Goal: Task Accomplishment & Management: Use online tool/utility

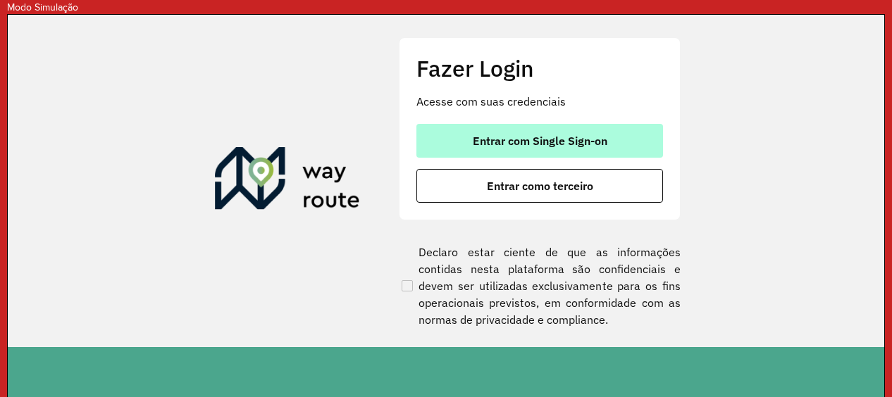
click at [517, 144] on span "Entrar com Single Sign-on" at bounding box center [540, 140] width 135 height 11
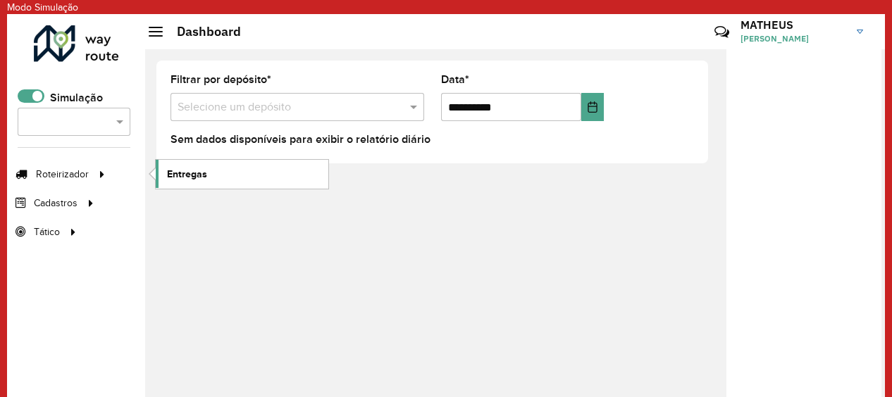
click at [200, 172] on span "Entregas" at bounding box center [187, 174] width 40 height 15
click at [44, 91] on div at bounding box center [31, 95] width 27 height 13
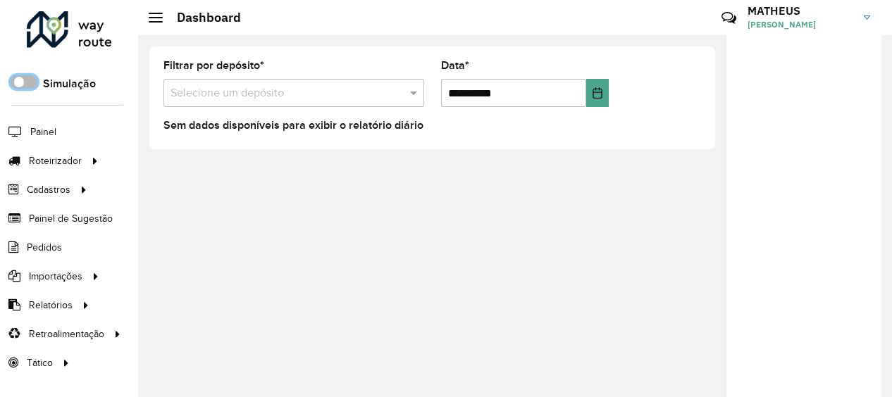
scroll to position [8, 4]
click at [187, 162] on span "Entregas" at bounding box center [180, 161] width 40 height 15
click at [19, 79] on span at bounding box center [24, 81] width 27 height 13
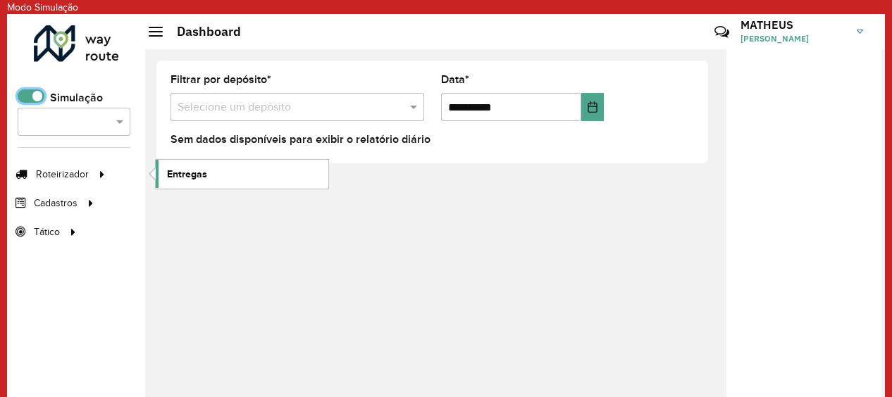
click at [191, 176] on span "Entregas" at bounding box center [187, 174] width 40 height 15
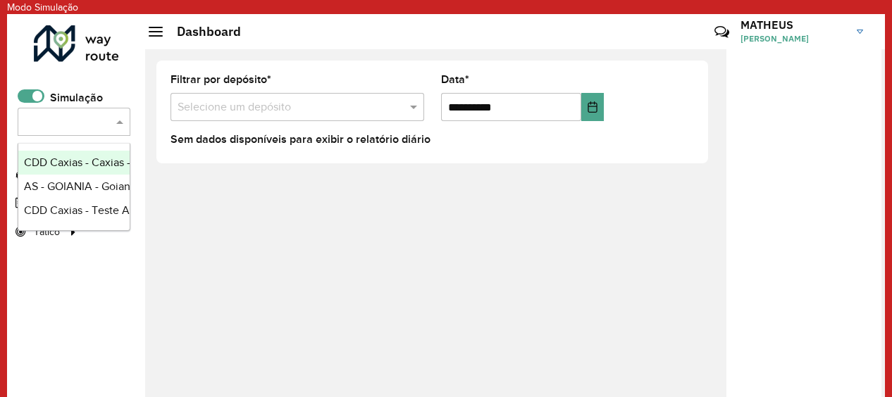
drag, startPoint x: 90, startPoint y: 122, endPoint x: 42, endPoint y: 117, distance: 48.2
click at [42, 117] on input "text" at bounding box center [60, 122] width 70 height 17
click at [200, 230] on div "**********" at bounding box center [515, 224] width 740 height 350
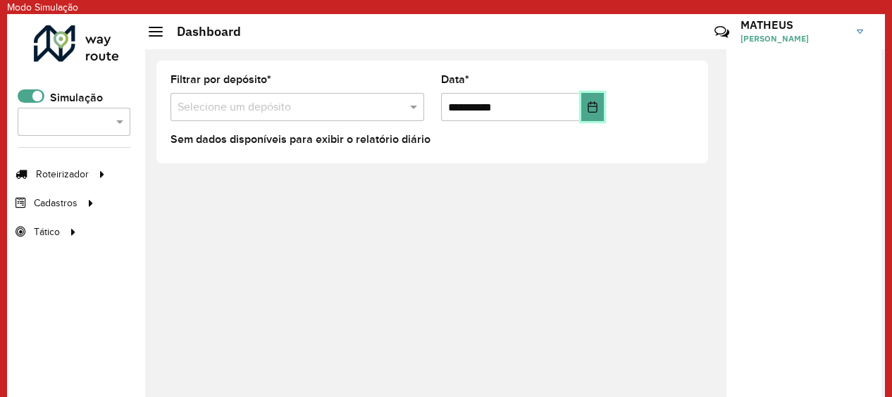
click at [588, 103] on icon "Choose Date" at bounding box center [592, 106] width 9 height 11
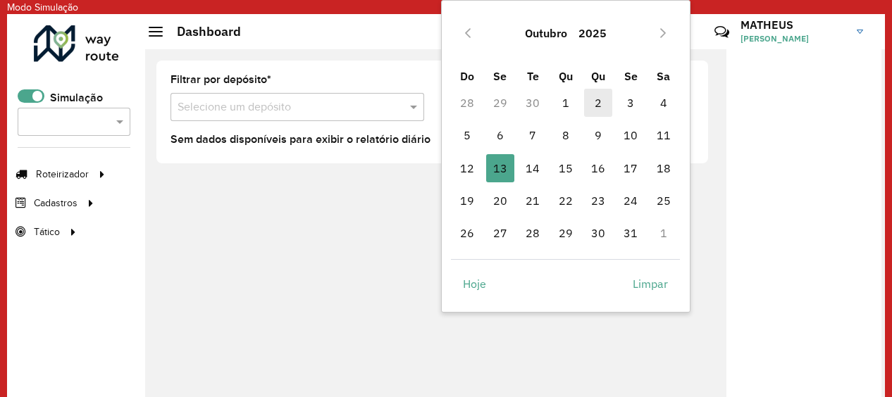
click at [588, 102] on span "2" at bounding box center [598, 103] width 28 height 28
type input "**********"
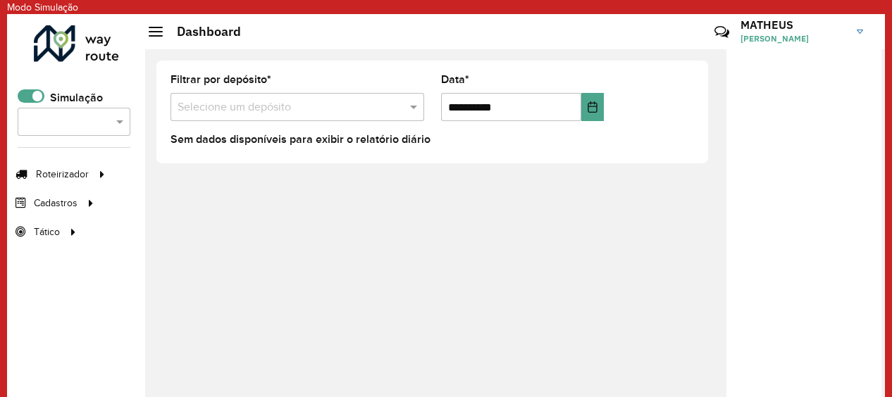
click at [224, 104] on input "text" at bounding box center [283, 107] width 211 height 17
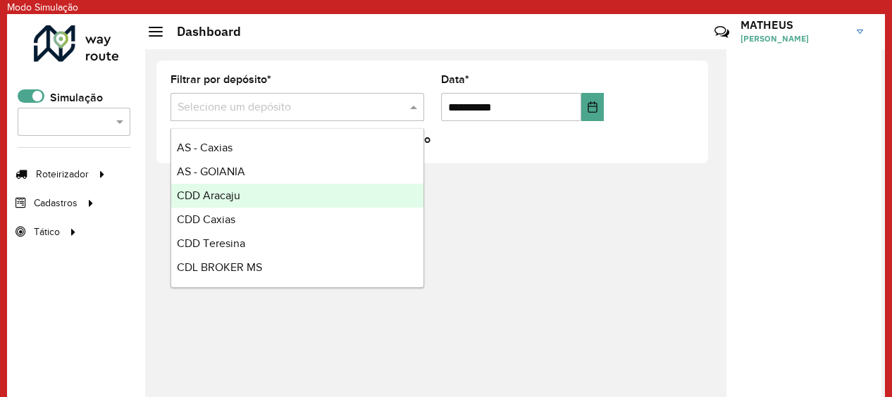
click at [225, 192] on span "CDD Aracaju" at bounding box center [208, 196] width 63 height 12
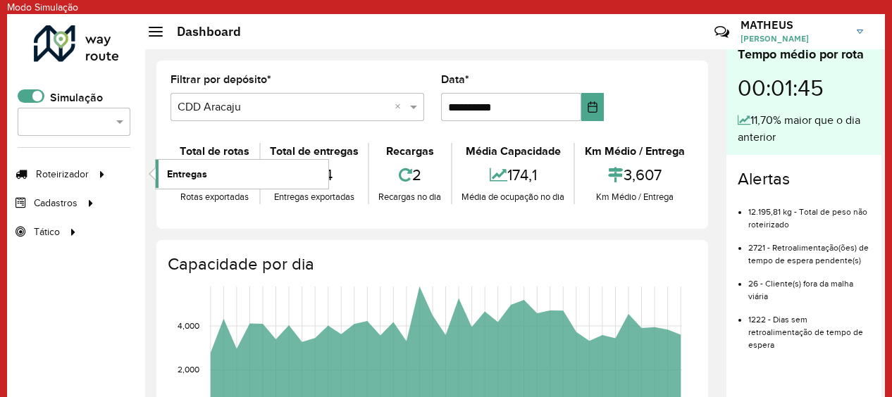
click at [180, 167] on span "Entregas" at bounding box center [187, 174] width 40 height 15
click at [192, 171] on span "Entregas" at bounding box center [187, 174] width 40 height 15
click at [208, 176] on link "Entregas" at bounding box center [242, 174] width 173 height 28
click at [35, 97] on span at bounding box center [31, 95] width 27 height 13
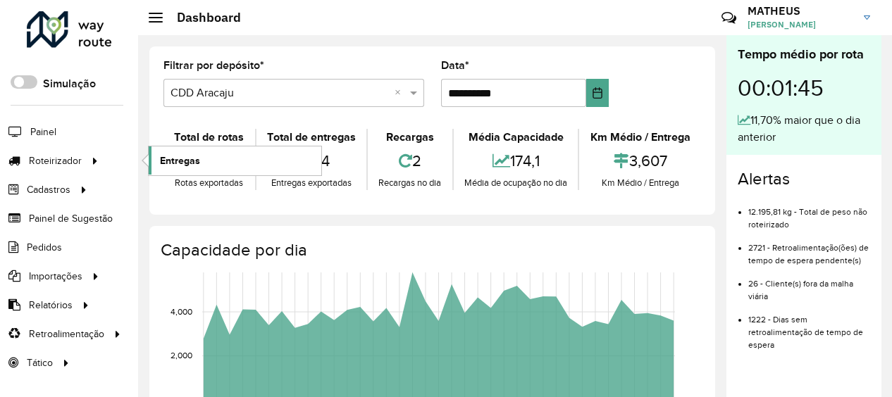
click at [180, 156] on span "Entregas" at bounding box center [180, 161] width 40 height 15
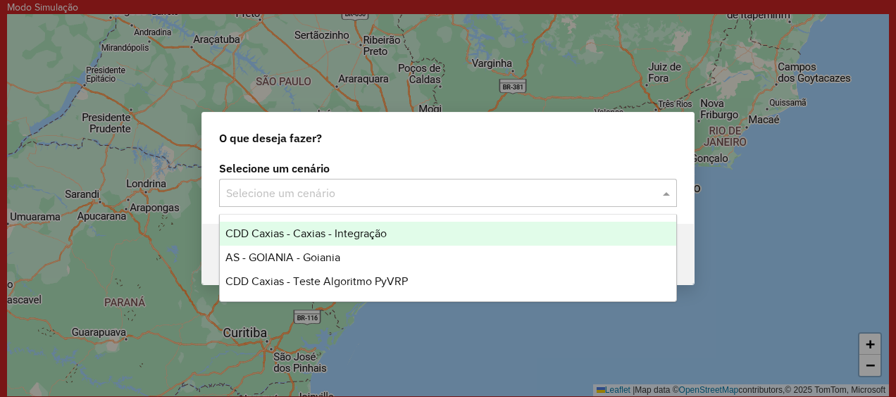
click at [298, 203] on div "Selecione um cenário" at bounding box center [448, 193] width 458 height 28
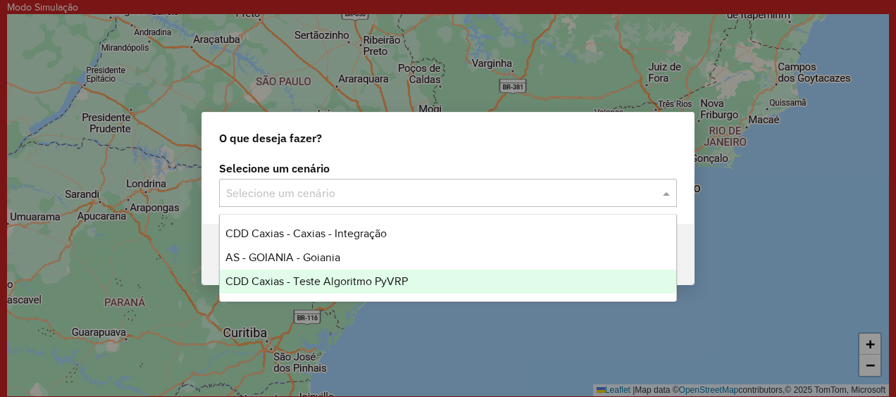
click at [482, 321] on div "O que deseja fazer? Selecione um cenário Selecione um cenário Voltar" at bounding box center [448, 198] width 896 height 397
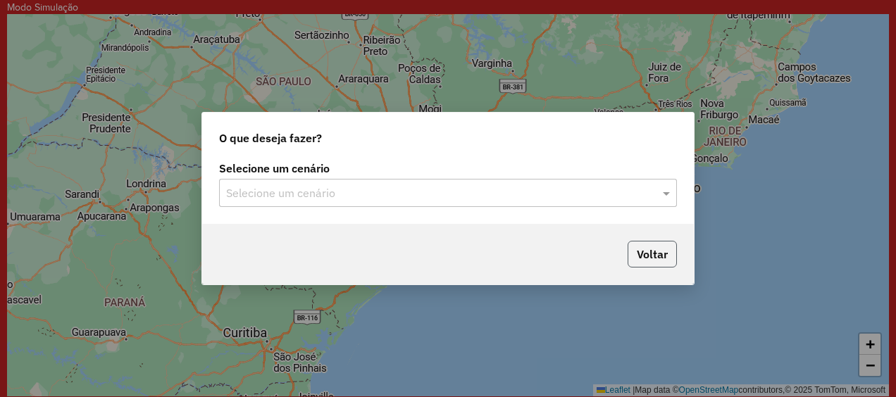
click at [648, 261] on button "Voltar" at bounding box center [652, 254] width 49 height 27
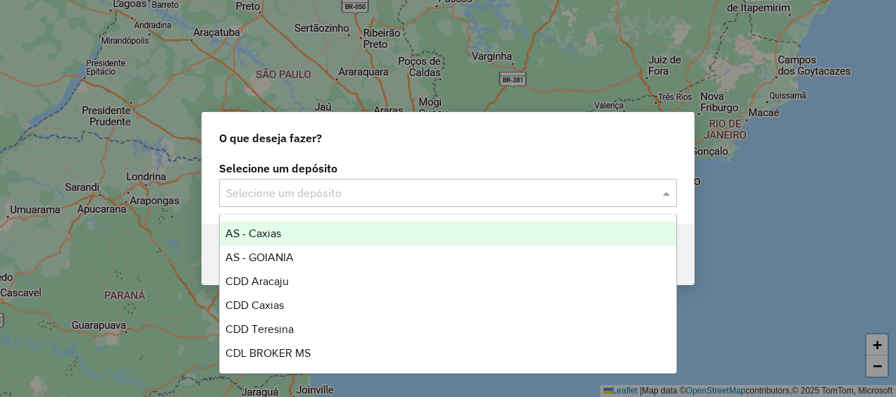
click at [520, 196] on input "text" at bounding box center [434, 193] width 416 height 17
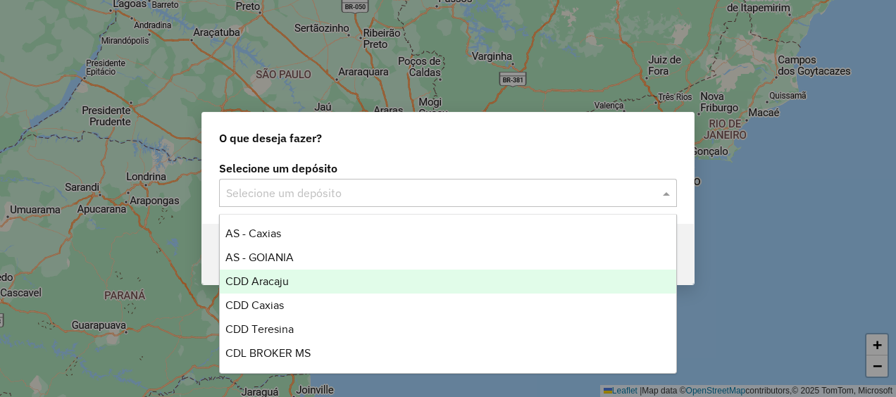
click at [283, 282] on span "CDD Aracaju" at bounding box center [256, 281] width 63 height 12
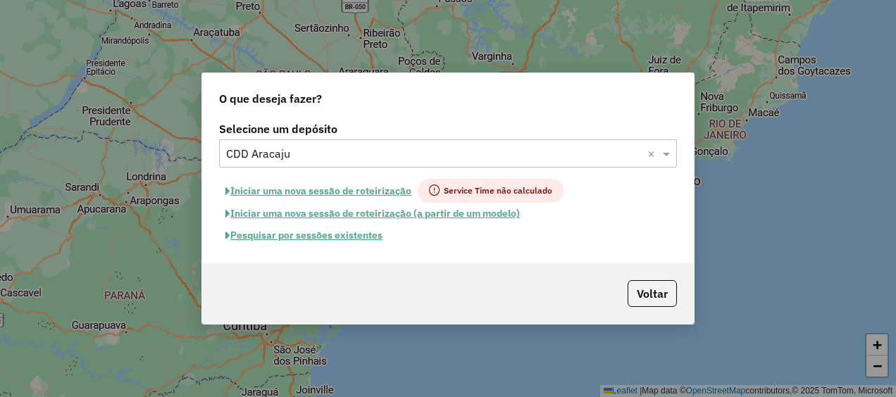
click at [323, 235] on button "Pesquisar por sessões existentes" at bounding box center [304, 236] width 170 height 22
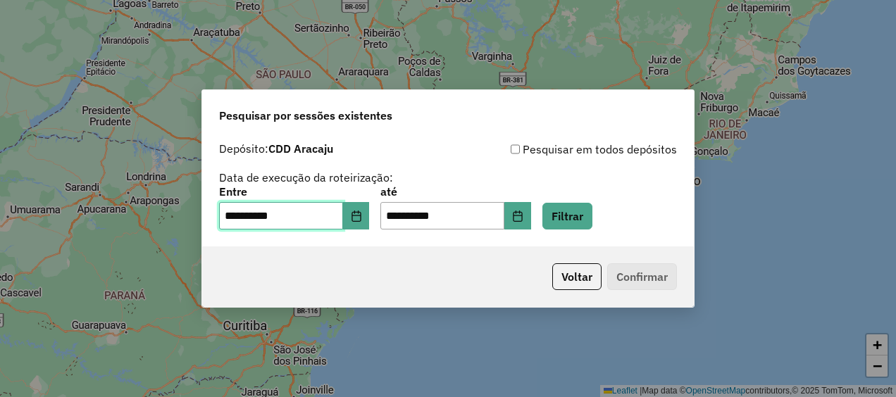
click at [311, 217] on input "**********" at bounding box center [281, 216] width 124 height 28
click at [229, 209] on input "**********" at bounding box center [281, 216] width 124 height 28
click at [361, 221] on icon "Choose Date" at bounding box center [356, 216] width 9 height 11
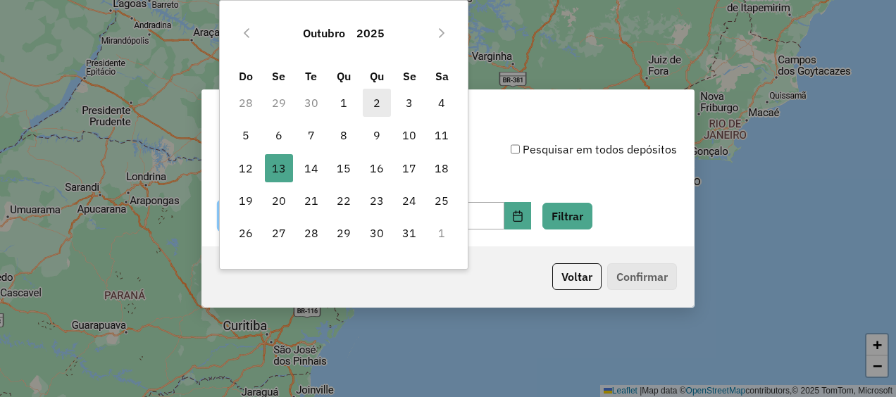
click at [375, 102] on span "2" at bounding box center [377, 103] width 28 height 28
type input "**********"
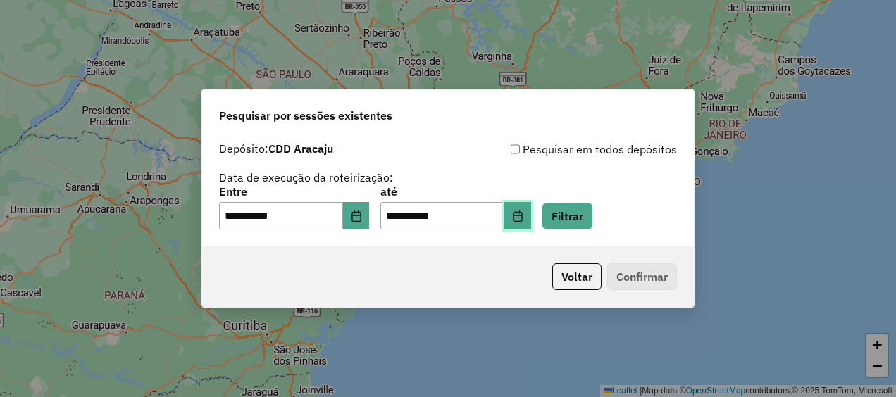
click at [522, 215] on icon "Choose Date" at bounding box center [517, 216] width 9 height 11
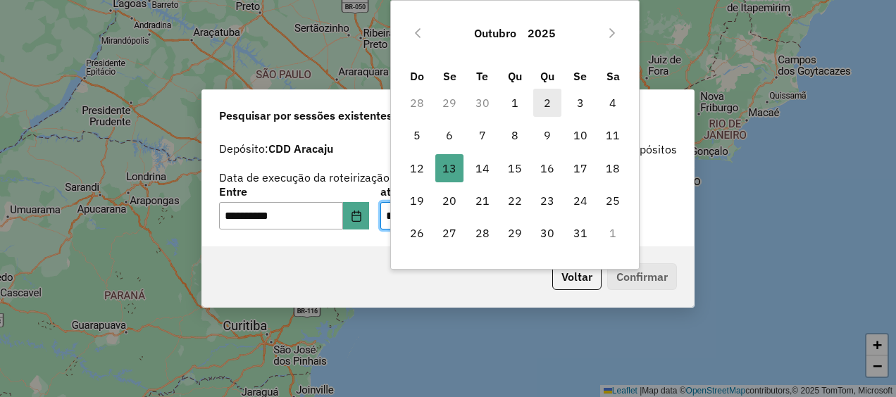
click at [551, 106] on span "2" at bounding box center [547, 103] width 28 height 28
type input "**********"
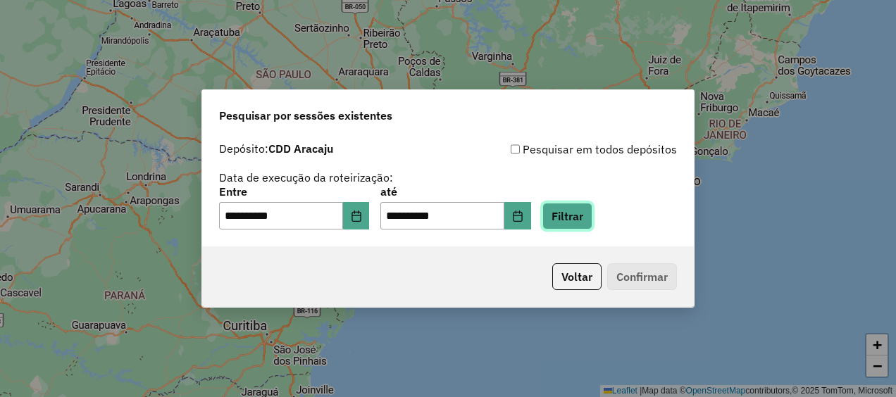
click at [590, 223] on button "Filtrar" at bounding box center [567, 216] width 50 height 27
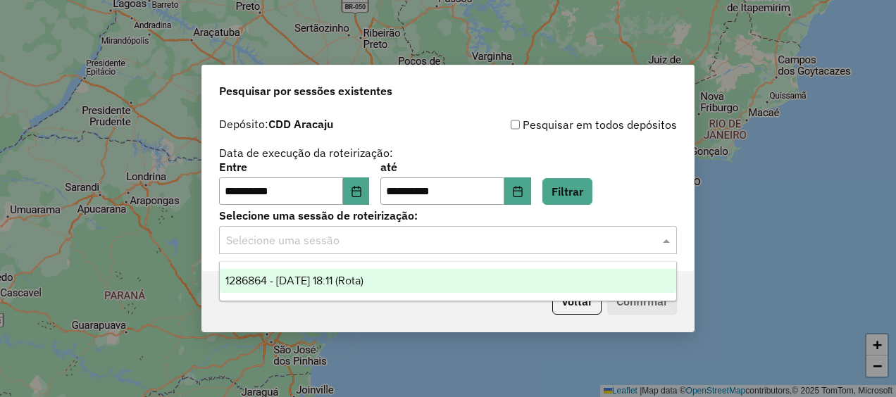
click at [430, 243] on input "text" at bounding box center [434, 240] width 416 height 17
click at [359, 282] on span "1286864 - 02/10/2025 18:11 (Rota)" at bounding box center [294, 281] width 138 height 12
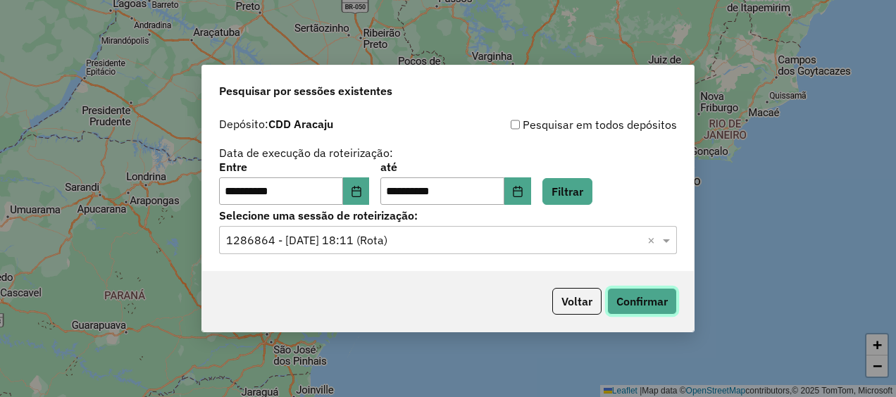
click at [642, 306] on button "Confirmar" at bounding box center [642, 301] width 70 height 27
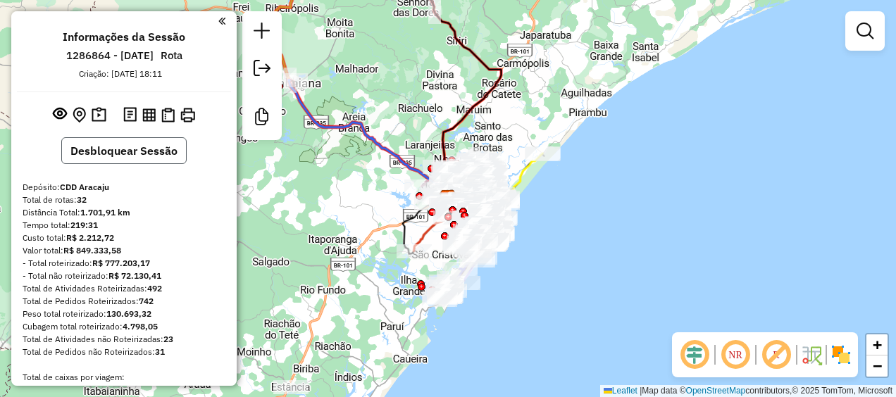
click at [152, 152] on button "Desbloquear Sessão" at bounding box center [123, 150] width 125 height 27
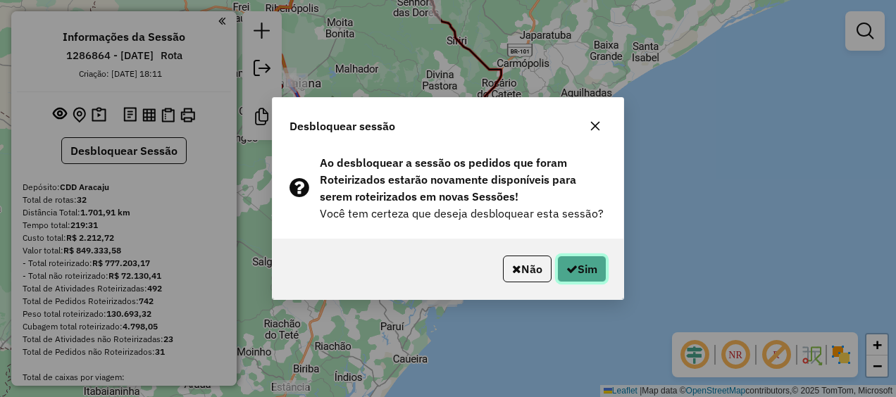
click at [590, 272] on button "Sim" at bounding box center [581, 269] width 49 height 27
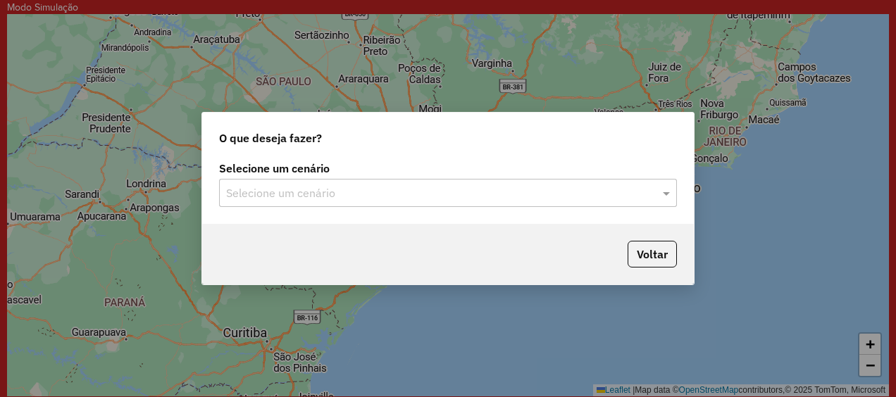
click at [377, 192] on input "text" at bounding box center [434, 193] width 416 height 17
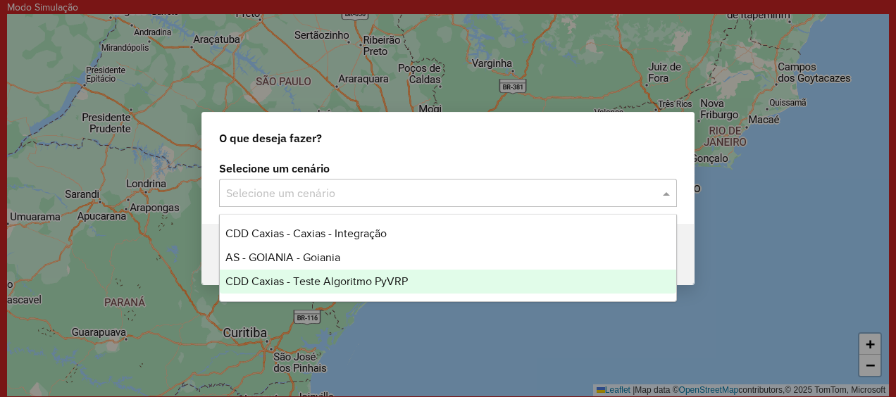
click at [568, 130] on div "O que deseja fazer?" at bounding box center [448, 135] width 492 height 45
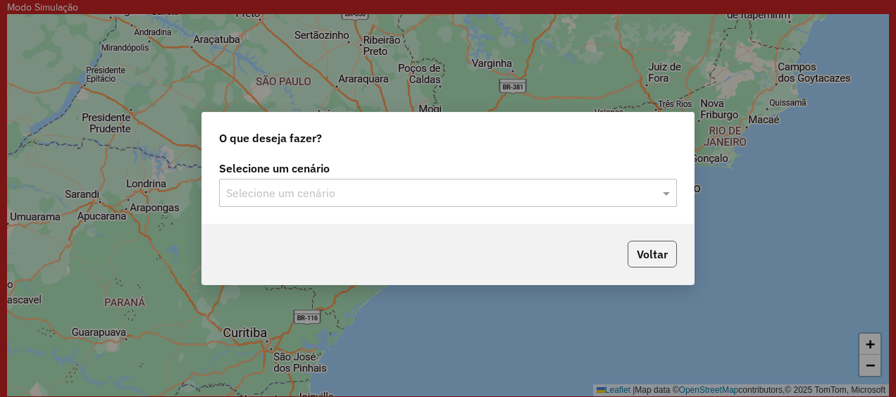
click at [656, 249] on button "Voltar" at bounding box center [652, 254] width 49 height 27
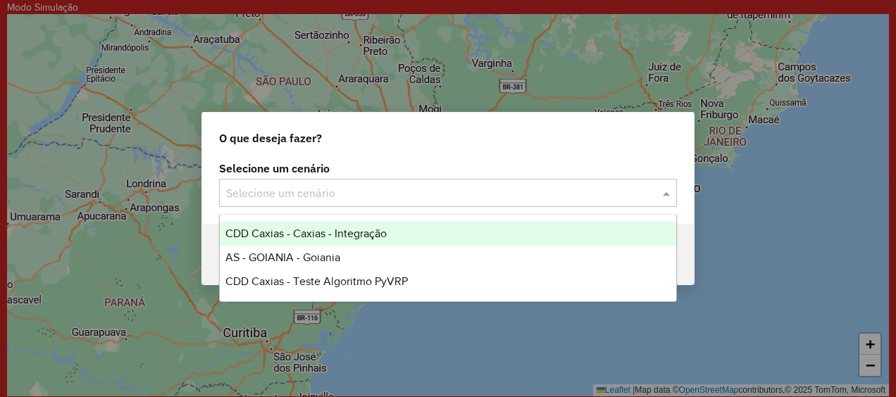
click at [283, 183] on div "Selecione um cenário" at bounding box center [448, 193] width 458 height 28
click at [490, 90] on div "O que deseja fazer? Selecione um cenário Selecione um cenário Voltar" at bounding box center [448, 198] width 896 height 397
click at [372, 194] on input "text" at bounding box center [434, 193] width 416 height 17
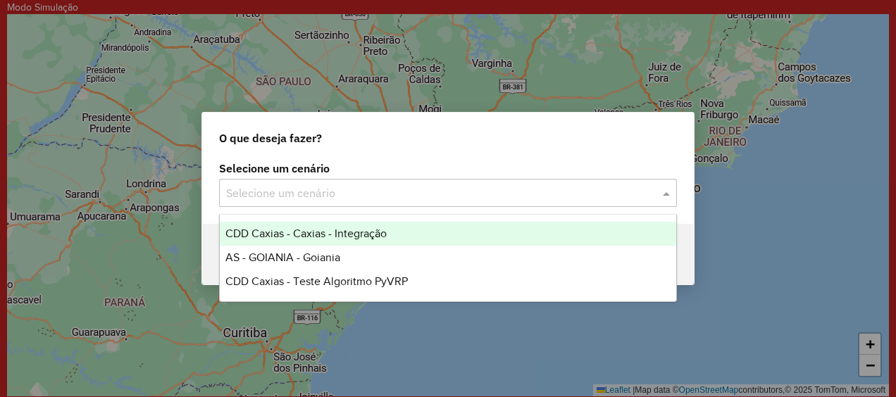
click at [372, 194] on input "text" at bounding box center [434, 193] width 416 height 17
click at [440, 166] on label "Selecione um cenário" at bounding box center [448, 168] width 458 height 17
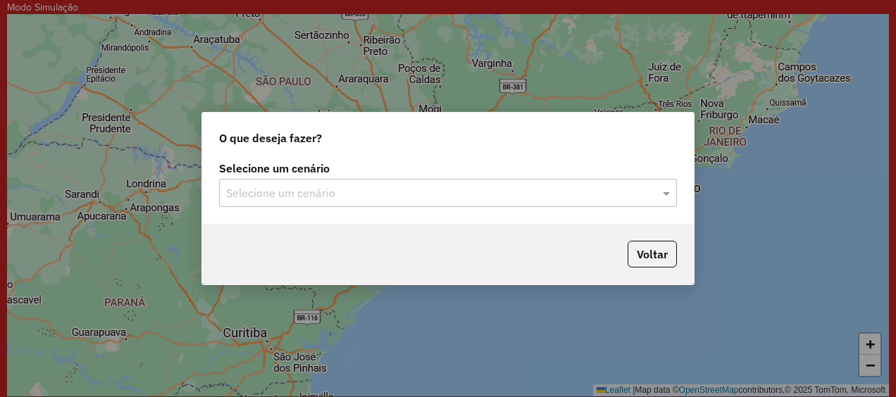
click at [448, 194] on input "text" at bounding box center [434, 193] width 416 height 17
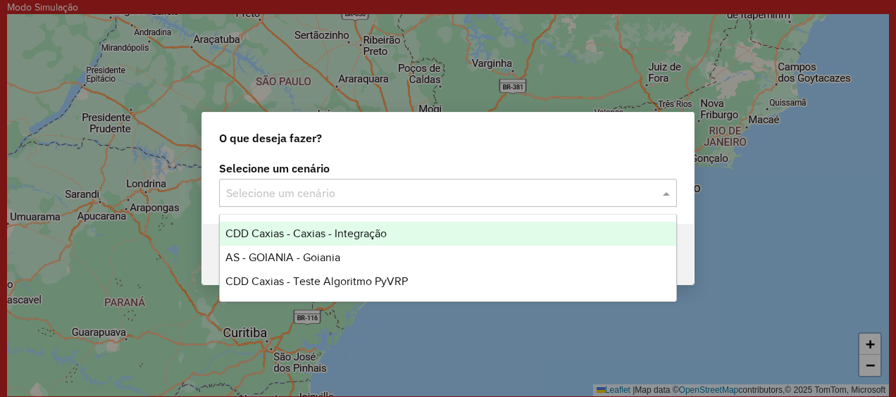
click at [577, 155] on div "O que deseja fazer?" at bounding box center [448, 135] width 492 height 45
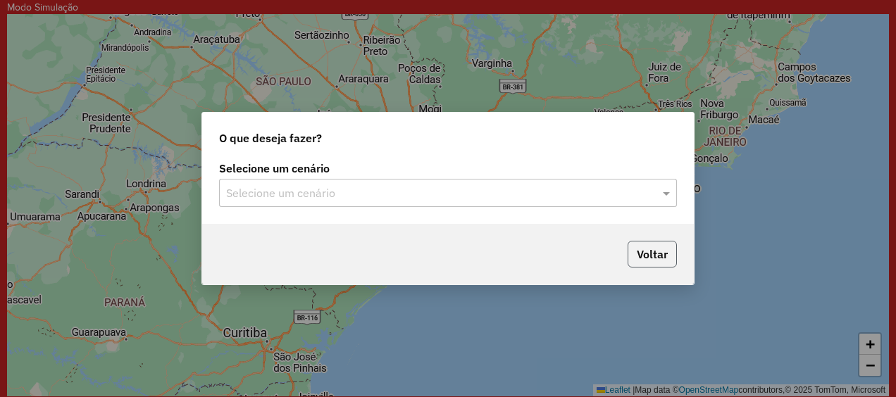
click at [658, 254] on button "Voltar" at bounding box center [652, 254] width 49 height 27
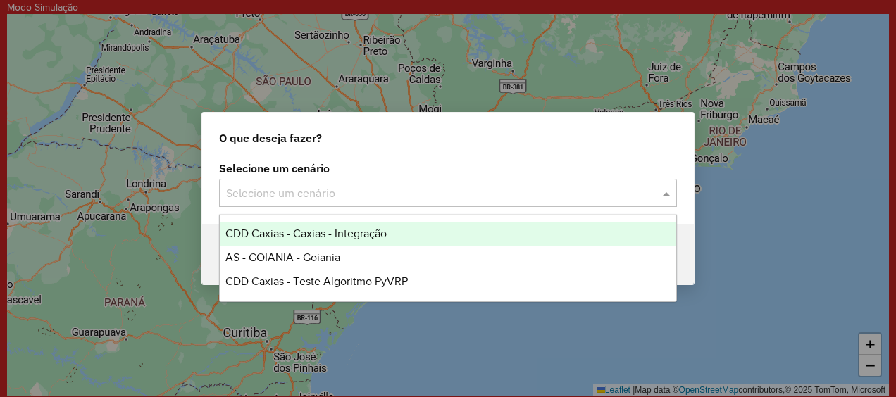
click at [321, 201] on div "Selecione um cenário" at bounding box center [448, 193] width 458 height 28
click at [178, 179] on div "O que deseja fazer? Selecione um cenário Selecione um cenário Voltar" at bounding box center [448, 198] width 896 height 397
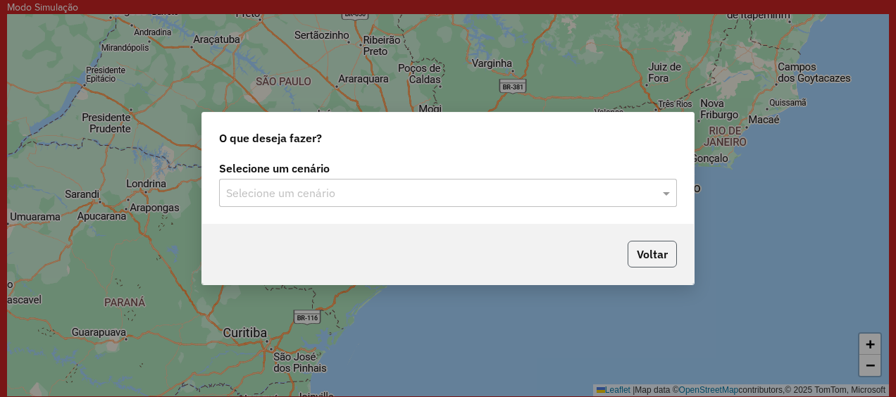
click at [645, 256] on button "Voltar" at bounding box center [652, 254] width 49 height 27
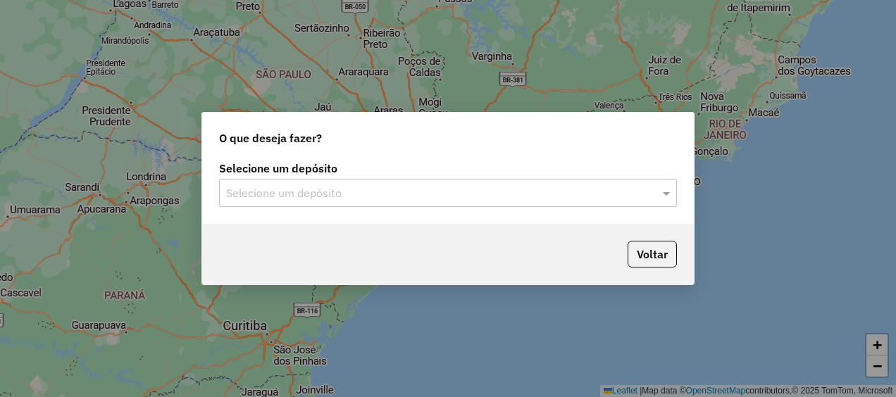
click at [311, 182] on div "Selecione um depósito" at bounding box center [448, 193] width 458 height 28
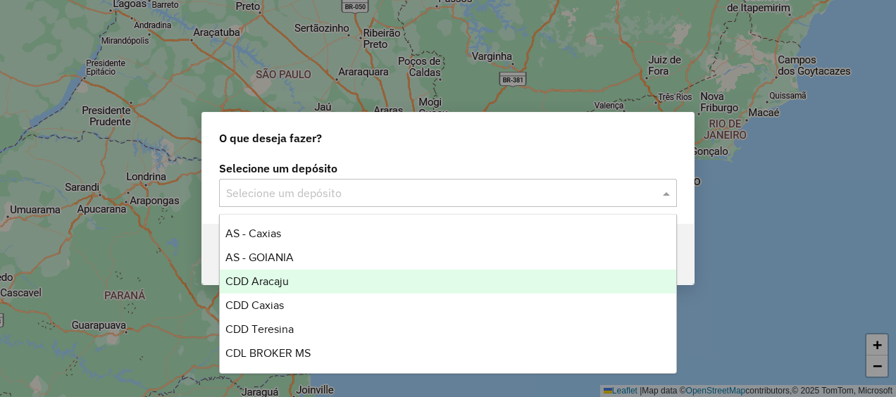
click at [290, 282] on div "CDD Aracaju" at bounding box center [448, 282] width 456 height 24
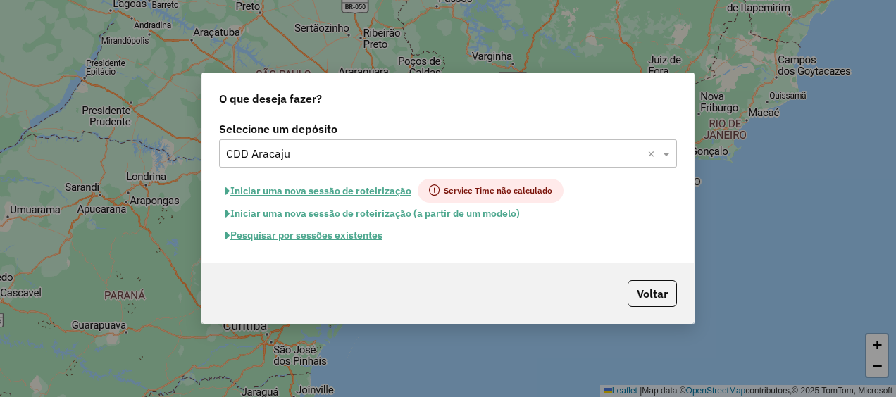
click at [356, 216] on button "Iniciar uma nova sessão de roteirização (a partir de um modelo)" at bounding box center [372, 214] width 307 height 22
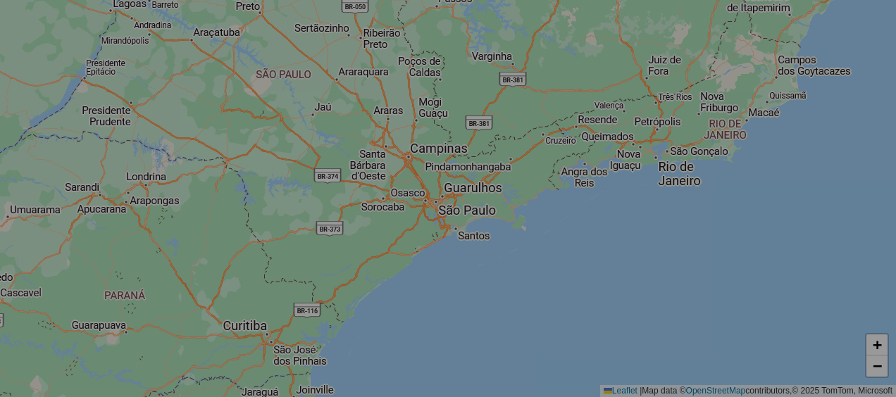
select select "*"
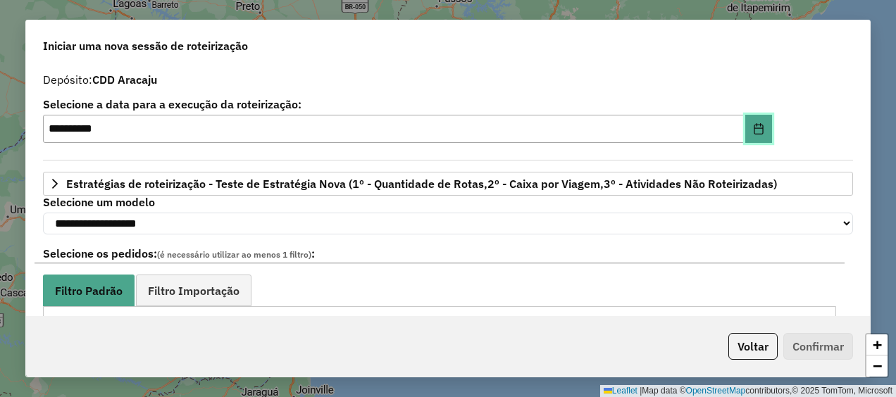
click at [754, 132] on icon "Choose Date" at bounding box center [758, 128] width 9 height 11
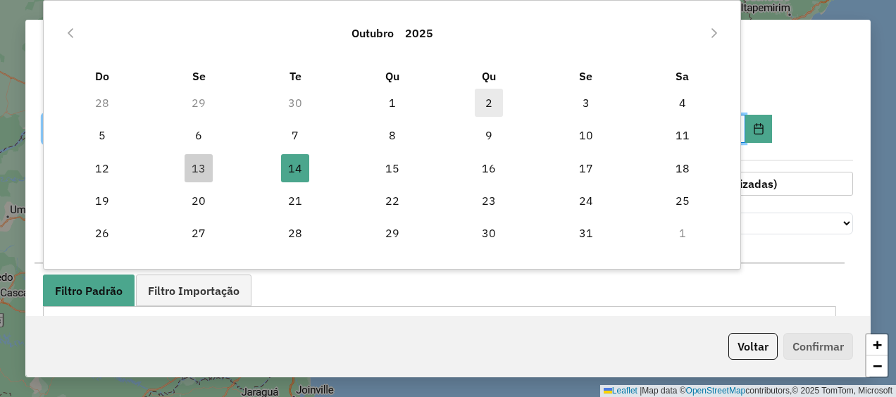
click at [492, 106] on span "2" at bounding box center [489, 103] width 28 height 28
type input "**********"
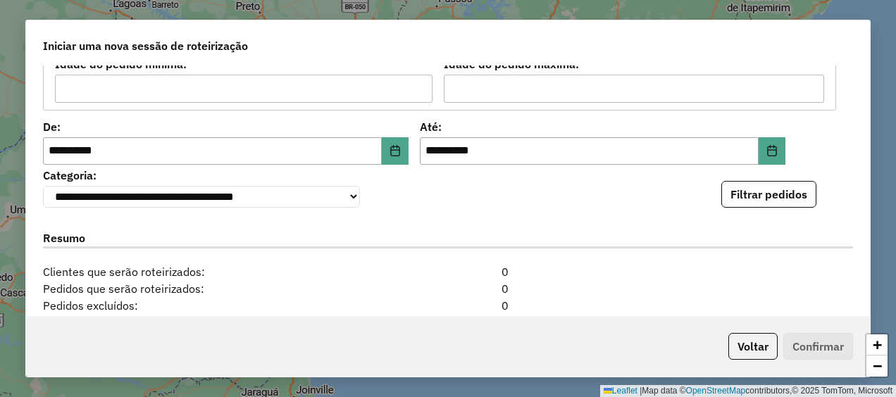
scroll to position [266, 0]
drag, startPoint x: 394, startPoint y: 147, endPoint x: 407, endPoint y: 196, distance: 51.1
click at [407, 196] on div "**********" at bounding box center [448, 191] width 844 height 251
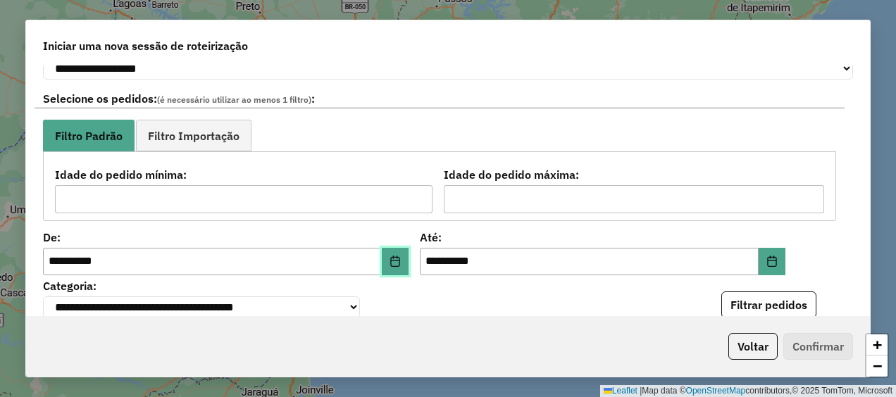
scroll to position [154, 0]
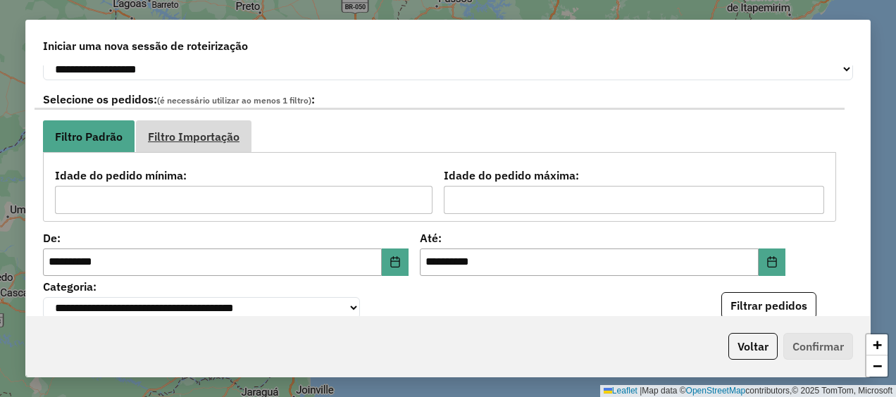
click at [201, 142] on span "Filtro Importação" at bounding box center [194, 136] width 92 height 11
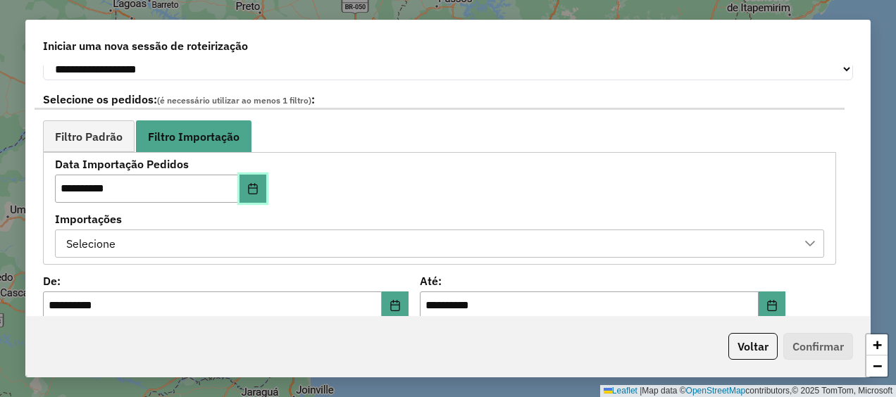
click at [255, 193] on icon "Choose Date" at bounding box center [252, 188] width 11 height 11
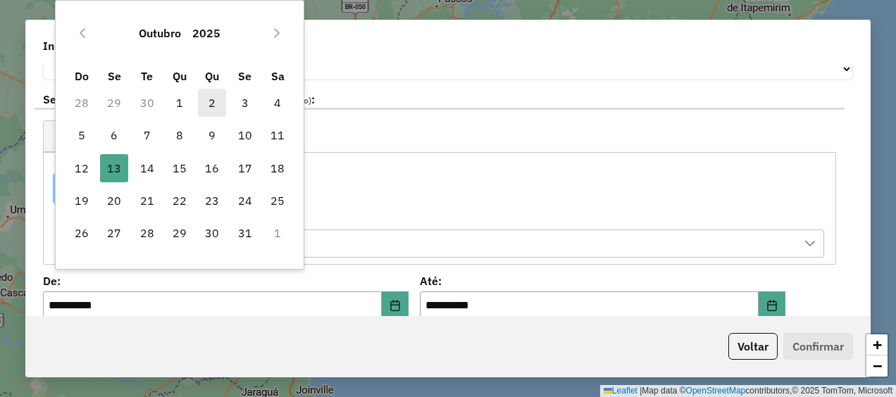
click at [211, 104] on span "2" at bounding box center [212, 103] width 28 height 28
type input "**********"
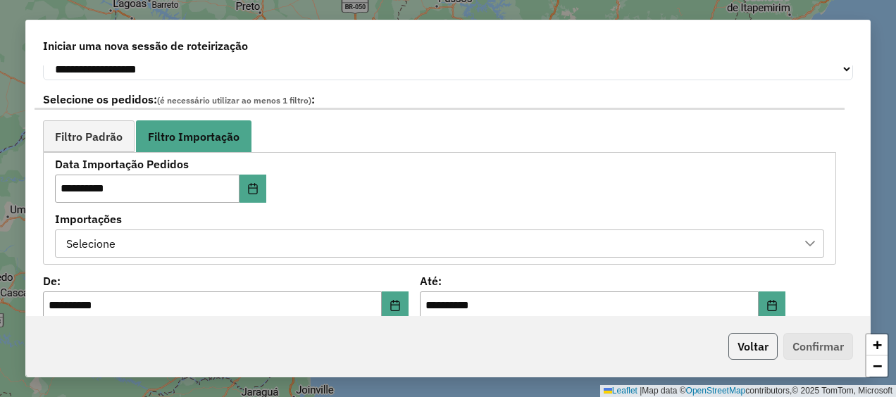
click at [743, 342] on button "Voltar" at bounding box center [752, 346] width 49 height 27
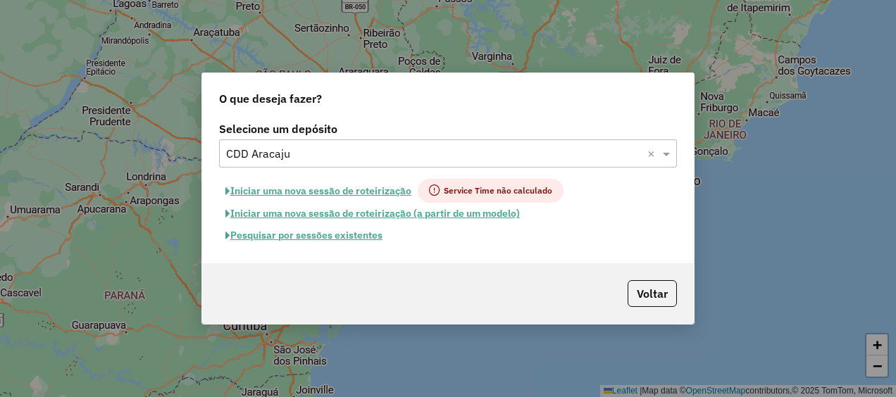
click at [314, 242] on button "Pesquisar por sessões existentes" at bounding box center [304, 236] width 170 height 22
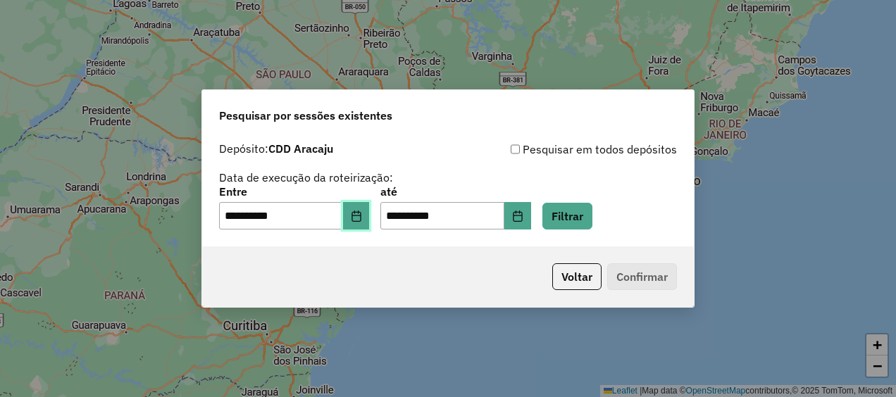
click at [363, 225] on button "Choose Date" at bounding box center [356, 216] width 27 height 28
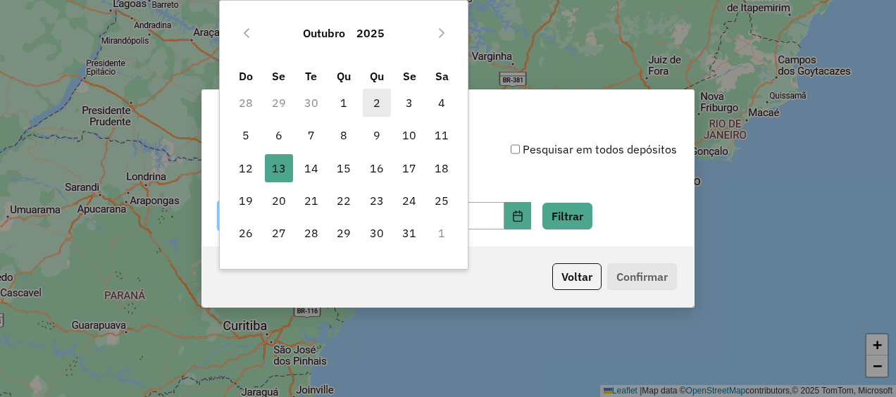
click at [376, 108] on span "2" at bounding box center [377, 103] width 28 height 28
type input "**********"
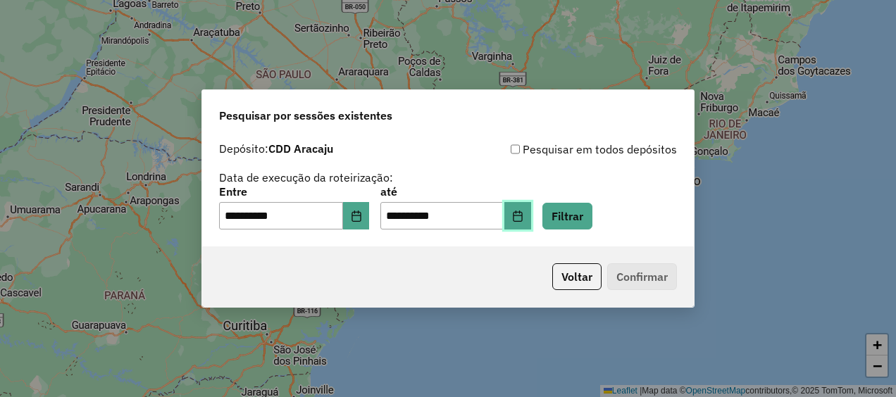
click at [531, 209] on button "Choose Date" at bounding box center [517, 216] width 27 height 28
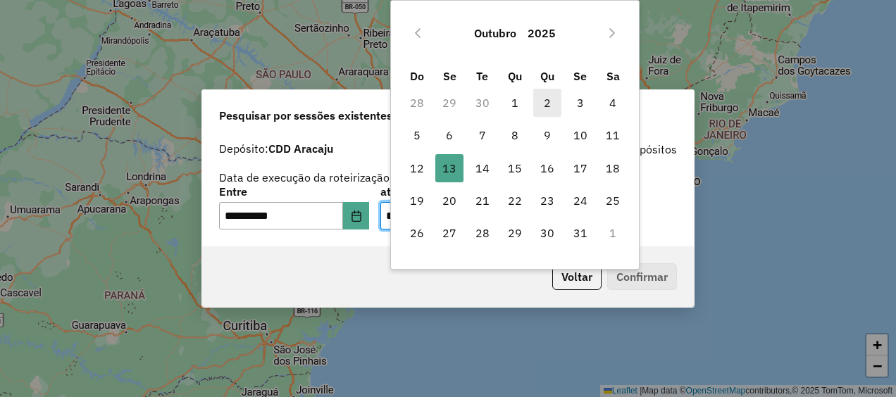
click at [542, 105] on span "2" at bounding box center [547, 103] width 28 height 28
type input "**********"
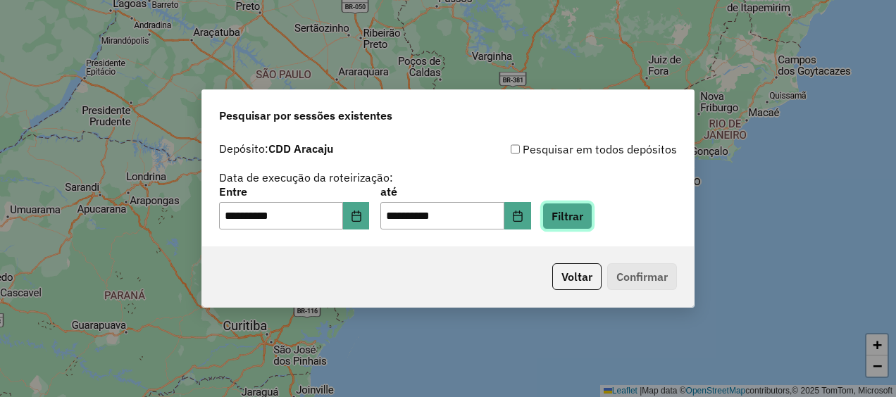
click at [593, 218] on button "Filtrar" at bounding box center [567, 216] width 50 height 27
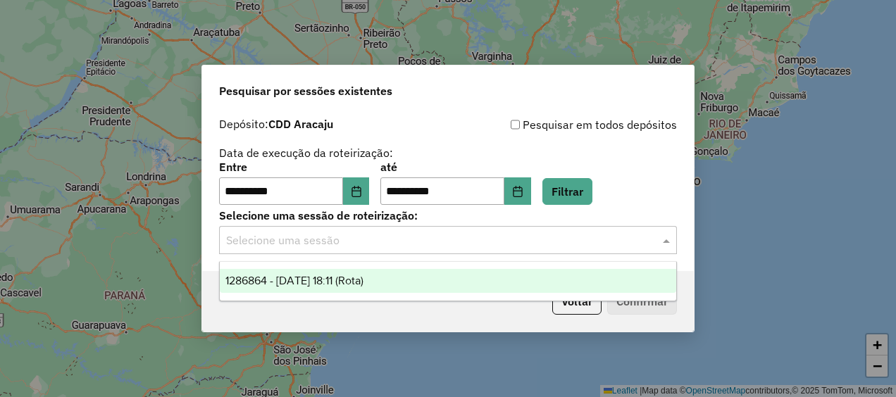
click at [380, 228] on div "Selecione uma sessão" at bounding box center [448, 240] width 458 height 28
click at [340, 277] on span "1286864 - 02/10/2025 18:11 (Rota)" at bounding box center [294, 281] width 138 height 12
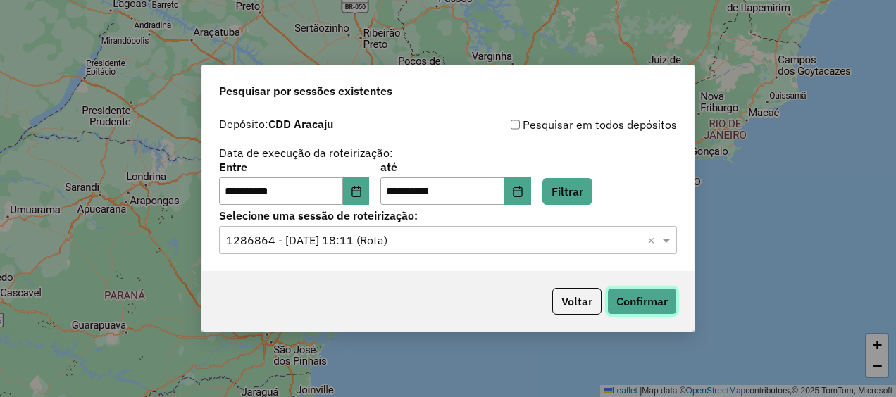
click at [640, 301] on button "Confirmar" at bounding box center [642, 301] width 70 height 27
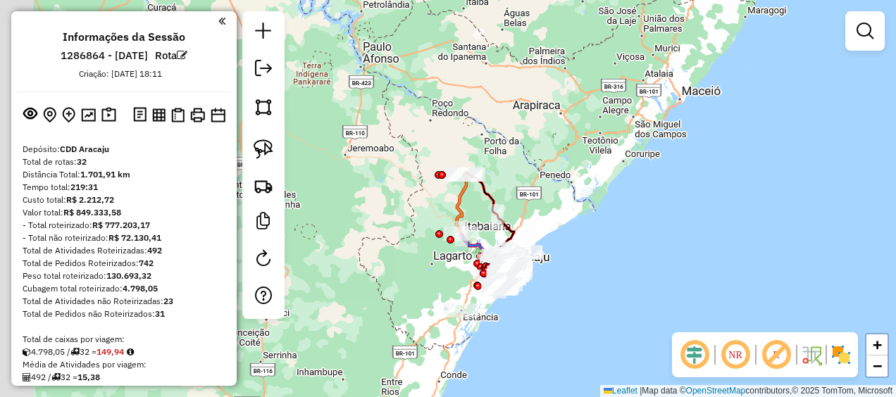
drag, startPoint x: 411, startPoint y: 213, endPoint x: 547, endPoint y: 292, distance: 156.9
click at [547, 292] on div "Janela de atendimento Grade de atendimento Capacidade Transportadoras Veículos …" at bounding box center [448, 198] width 896 height 397
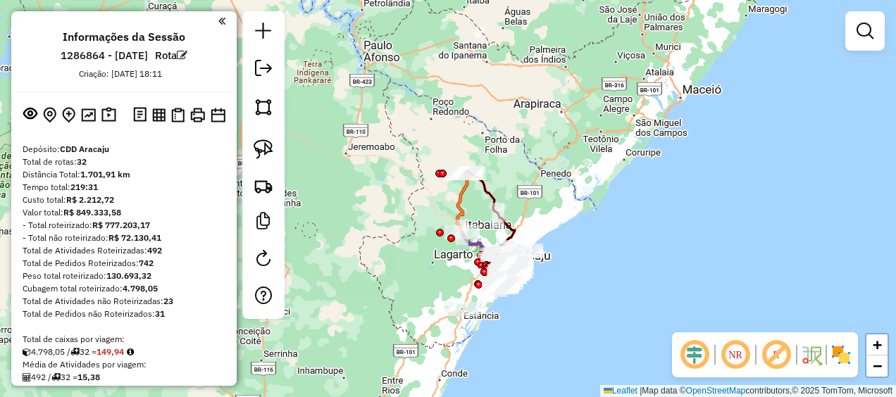
click at [781, 362] on em at bounding box center [776, 355] width 34 height 34
click at [838, 354] on img at bounding box center [841, 355] width 23 height 23
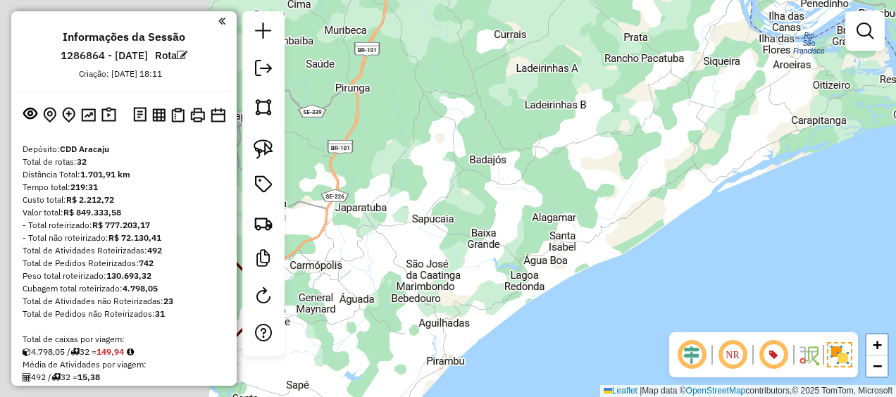
drag, startPoint x: 441, startPoint y: 227, endPoint x: 727, endPoint y: 127, distance: 303.0
click at [727, 127] on div "Janela de atendimento Grade de atendimento Capacidade Transportadoras Veículos …" at bounding box center [448, 198] width 896 height 397
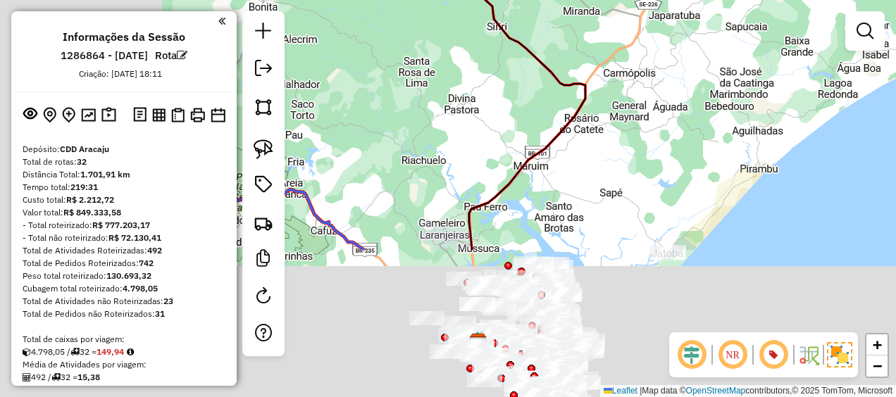
drag, startPoint x: 430, startPoint y: 216, endPoint x: 743, endPoint y: 25, distance: 366.1
click at [743, 25] on div "Janela de atendimento Grade de atendimento Capacidade Transportadoras Veículos …" at bounding box center [448, 198] width 896 height 397
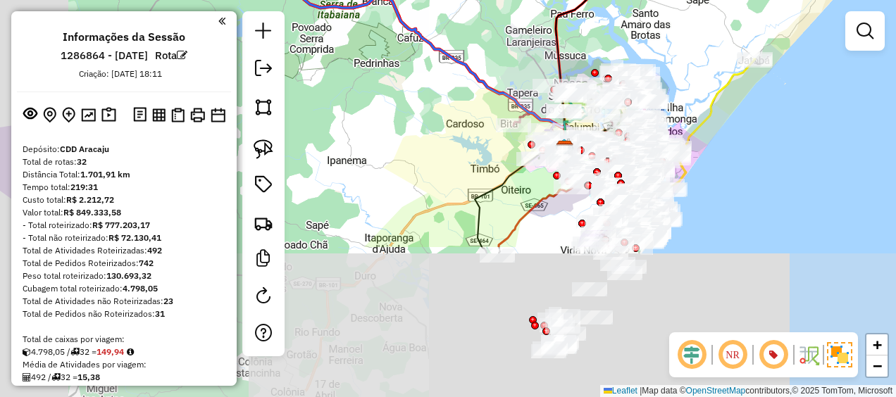
drag, startPoint x: 631, startPoint y: 125, endPoint x: 712, endPoint y: -65, distance: 206.5
click at [712, 0] on html "Aguarde... Pop-up bloqueado! Seu navegador bloqueou automáticamente a abertura …" at bounding box center [448, 198] width 896 height 397
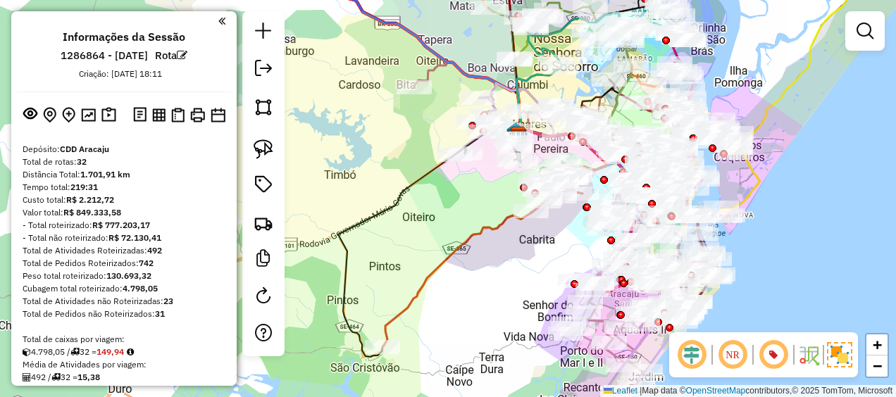
click at [390, 171] on div "Janela de atendimento Grade de atendimento Capacidade Transportadoras Veículos …" at bounding box center [448, 198] width 896 height 397
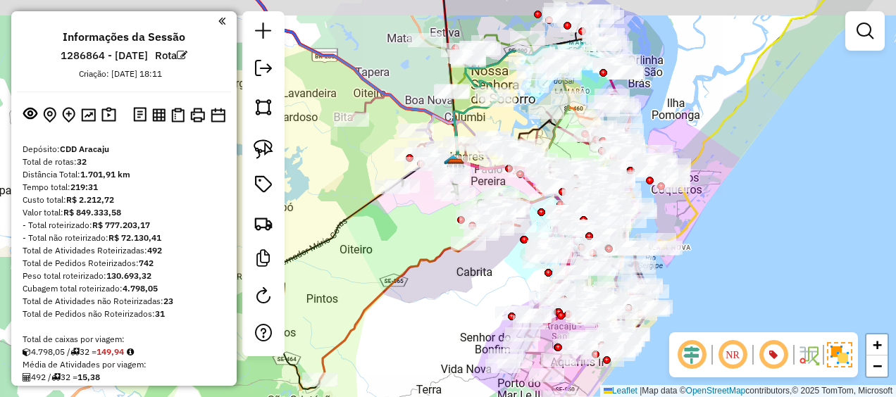
drag, startPoint x: 460, startPoint y: 176, endPoint x: 396, endPoint y: 209, distance: 71.8
click at [396, 209] on div "Janela de atendimento Grade de atendimento Capacidade Transportadoras Veículos …" at bounding box center [448, 198] width 896 height 397
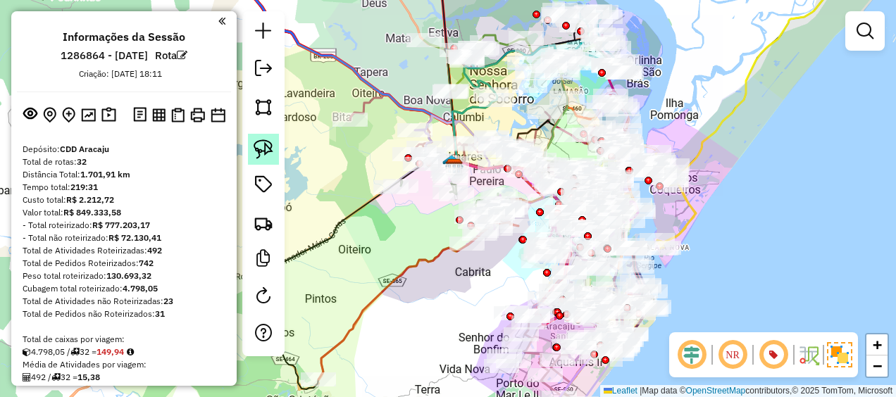
click at [265, 159] on img at bounding box center [264, 149] width 20 height 20
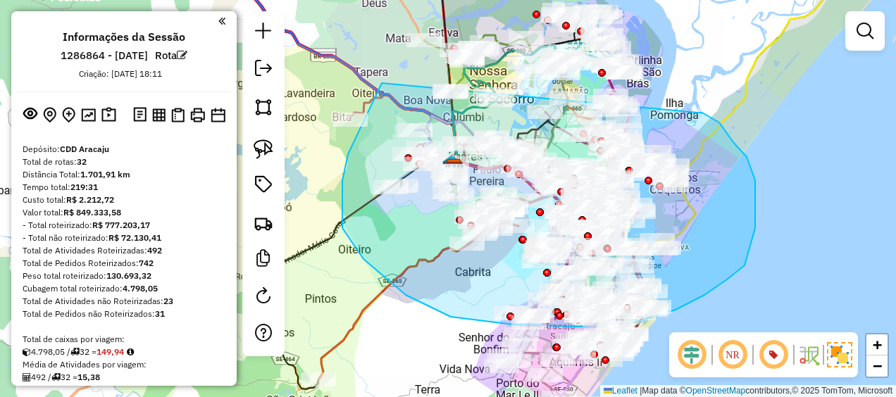
drag, startPoint x: 361, startPoint y: 128, endPoint x: 697, endPoint y: 113, distance: 337.1
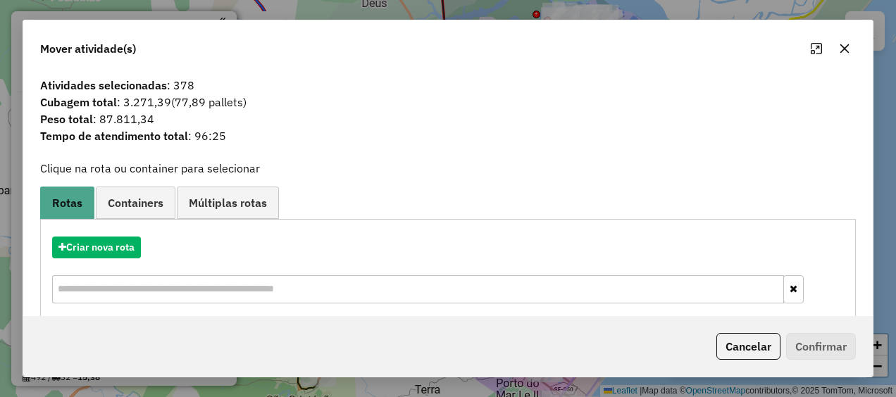
click at [844, 49] on icon "button" at bounding box center [844, 48] width 9 height 9
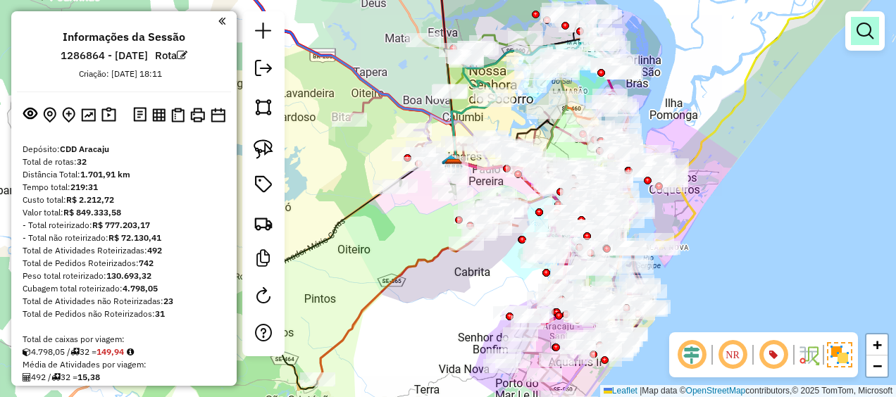
click at [861, 41] on link at bounding box center [865, 31] width 28 height 28
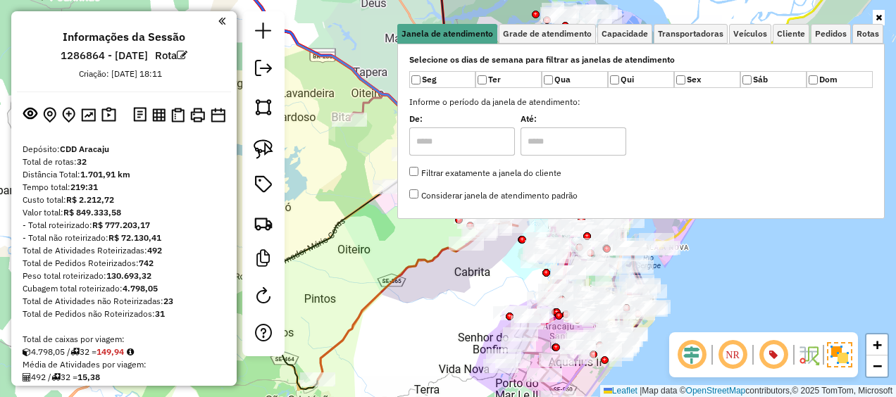
click at [876, 18] on icon at bounding box center [879, 17] width 6 height 8
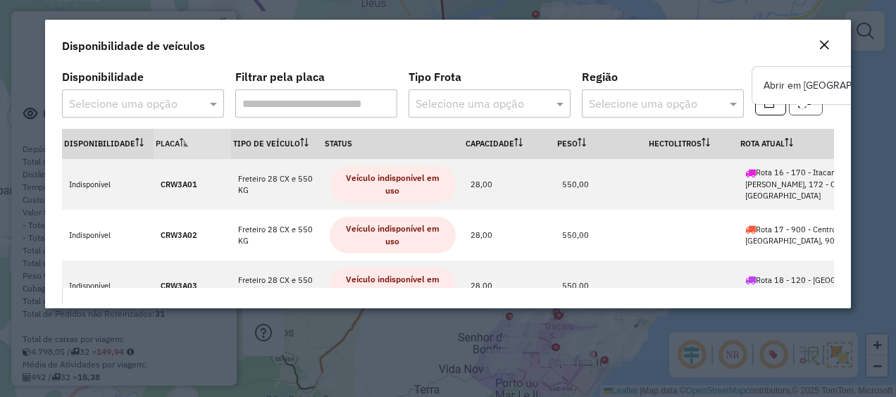
click at [809, 101] on button "button" at bounding box center [806, 102] width 34 height 27
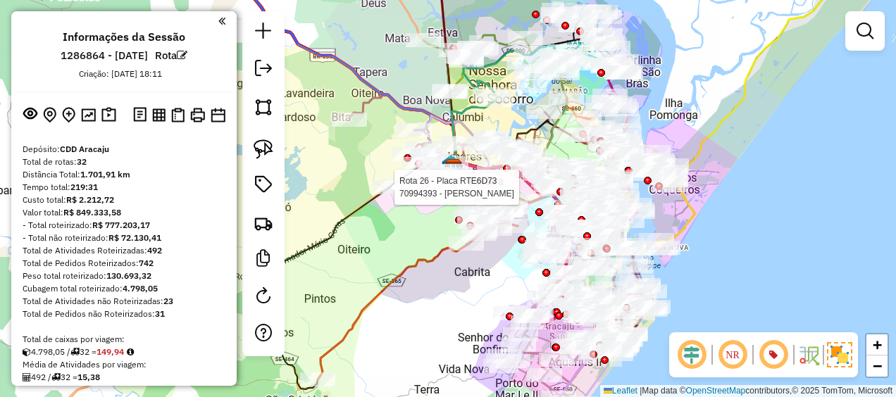
select select "**********"
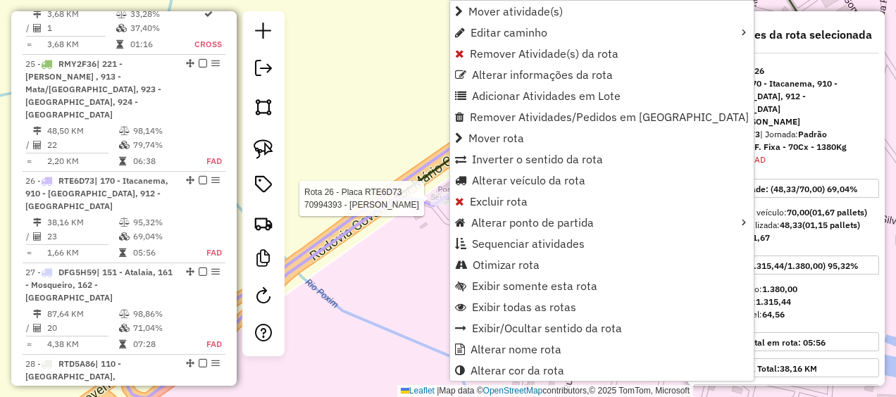
scroll to position [2700, 0]
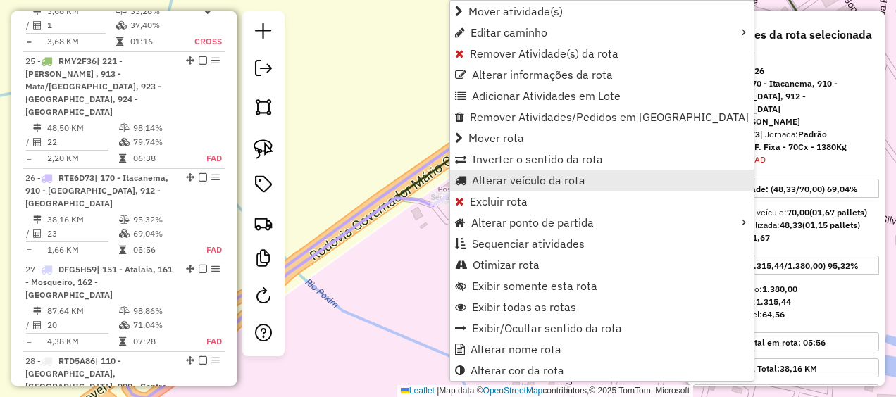
click at [511, 179] on span "Alterar veículo da rota" at bounding box center [528, 180] width 113 height 11
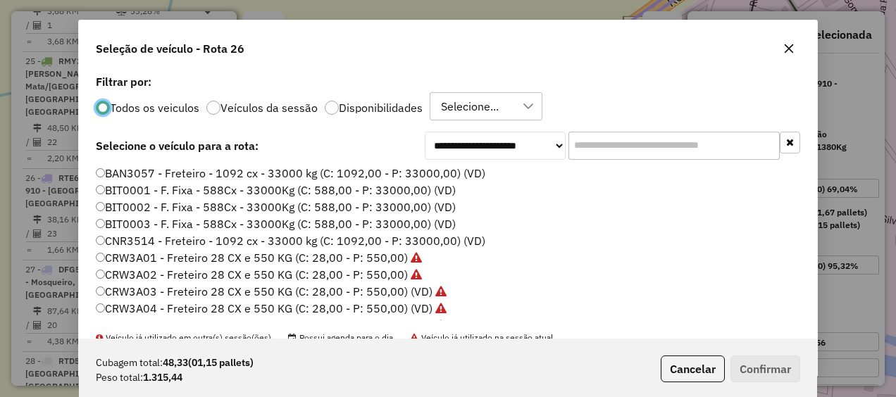
scroll to position [7, 4]
click at [383, 111] on label "Disponibilidades" at bounding box center [381, 107] width 84 height 11
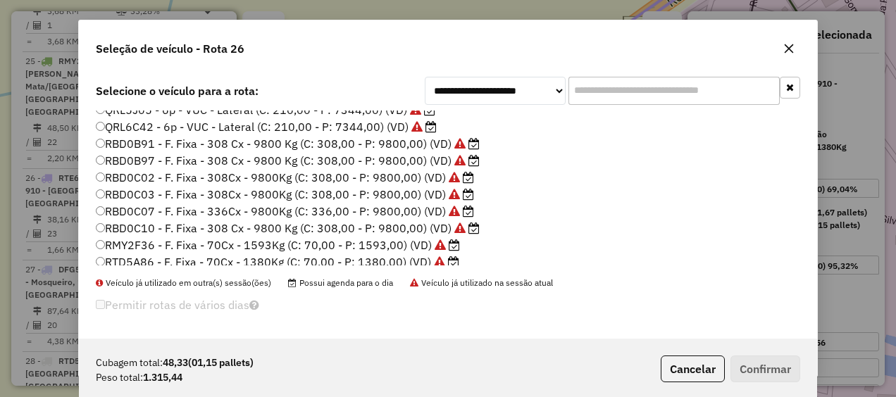
scroll to position [0, 0]
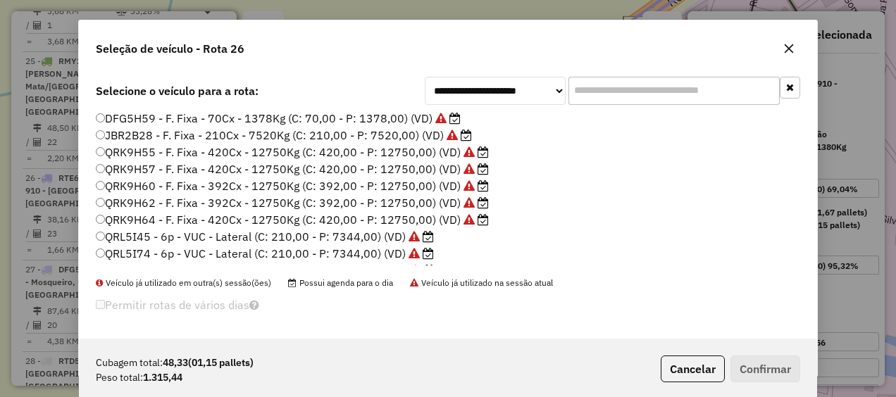
click at [789, 55] on button "button" at bounding box center [789, 48] width 23 height 23
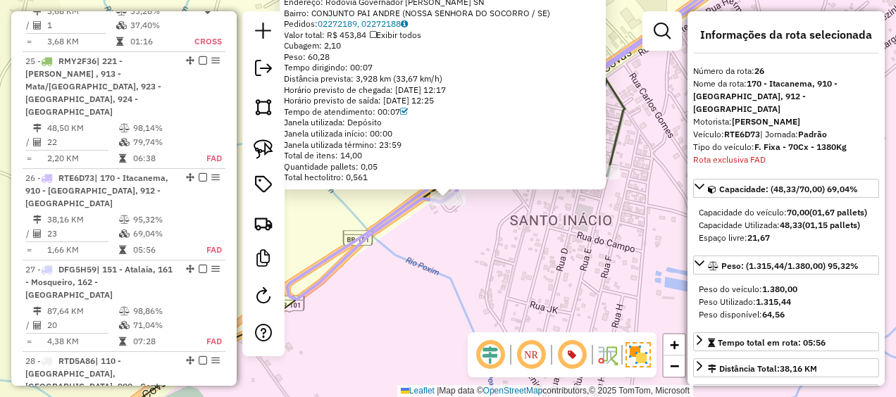
scroll to position [2699, 0]
click at [494, 232] on div "70994393 - JAMILE DA SILVA LIMA Endereço: Rodovia Governador Mario Covas SN Bai…" at bounding box center [448, 198] width 896 height 397
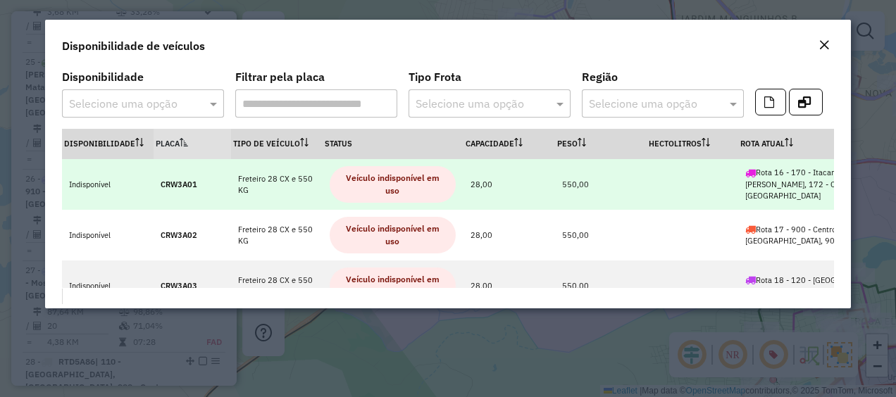
click at [178, 187] on strong "CRW3A01" at bounding box center [179, 185] width 37 height 10
copy strong "CRW3A01"
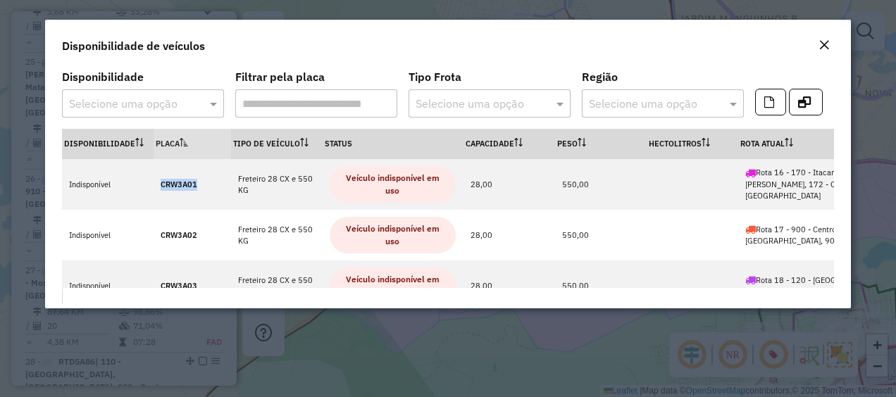
click at [824, 48] on em "Close" at bounding box center [824, 44] width 11 height 11
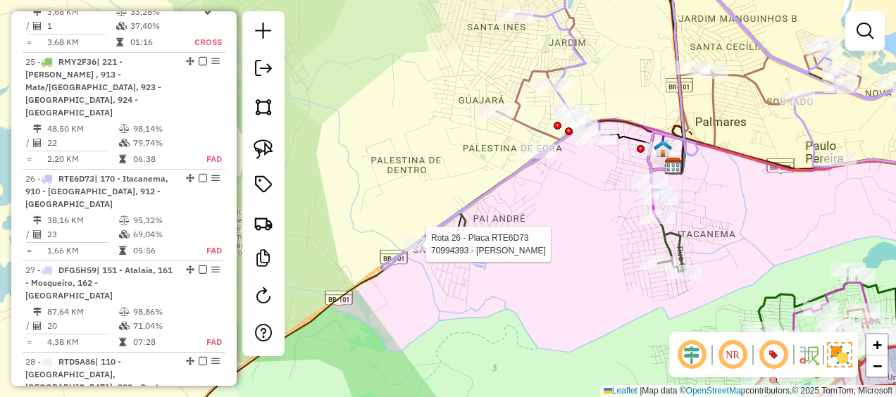
select select "**********"
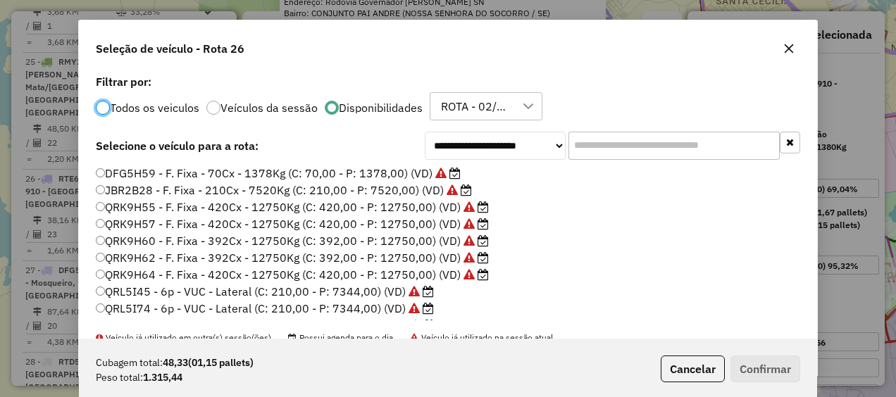
scroll to position [7, 4]
click at [668, 145] on input "text" at bounding box center [674, 146] width 211 height 28
paste input "*******"
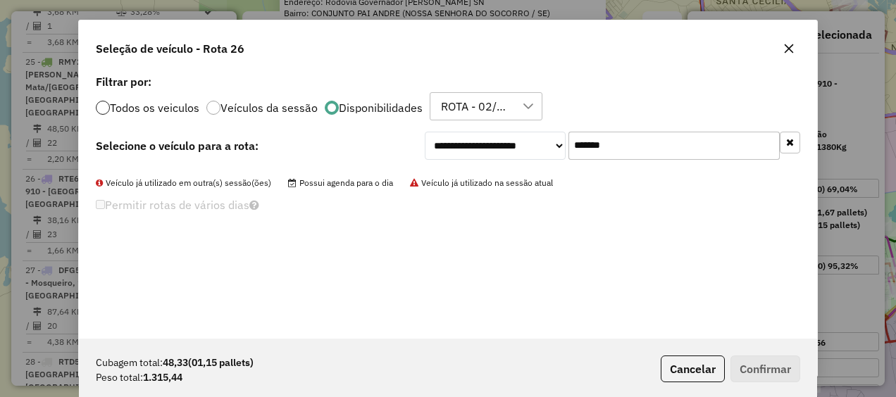
type input "*******"
click at [100, 106] on div at bounding box center [103, 108] width 14 height 14
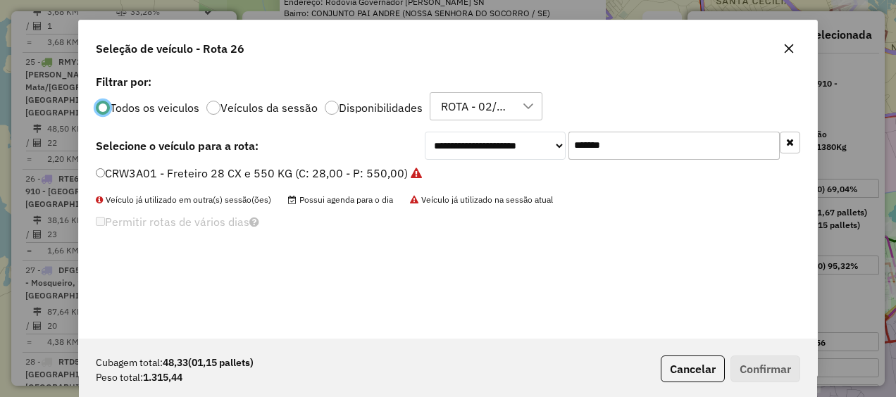
scroll to position [8, 4]
click at [792, 49] on icon "button" at bounding box center [788, 48] width 11 height 11
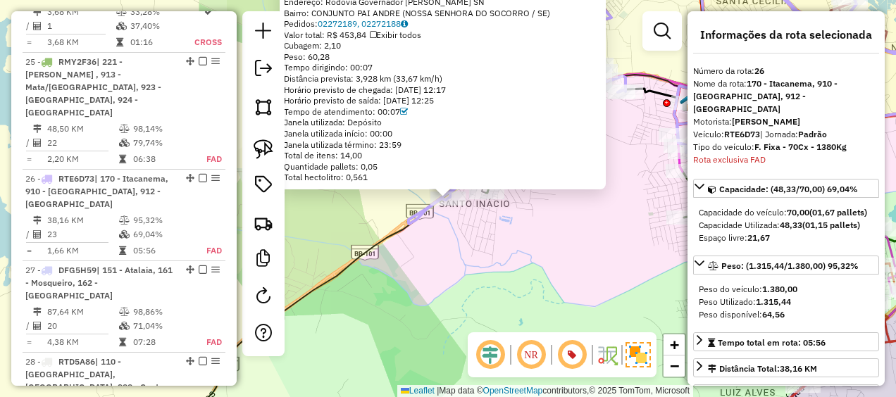
click at [387, 309] on div "70994393 - JAMILE DA SILVA LIMA Endereço: Rodovia Governador Mario Covas SN Bai…" at bounding box center [448, 198] width 896 height 397
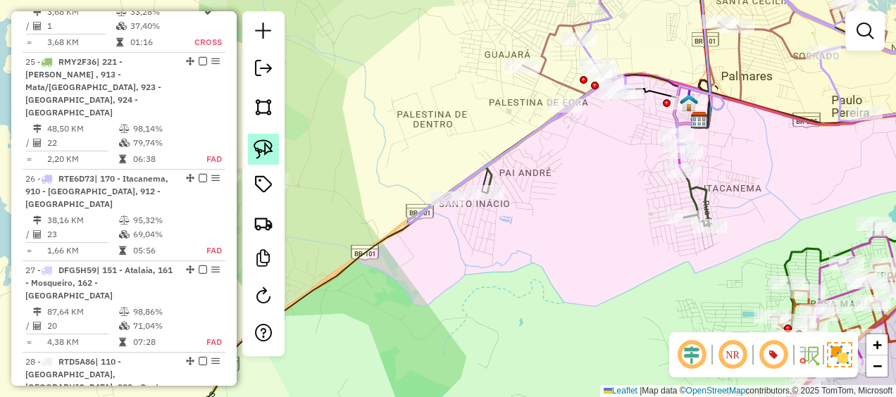
click at [271, 151] on img at bounding box center [264, 149] width 20 height 20
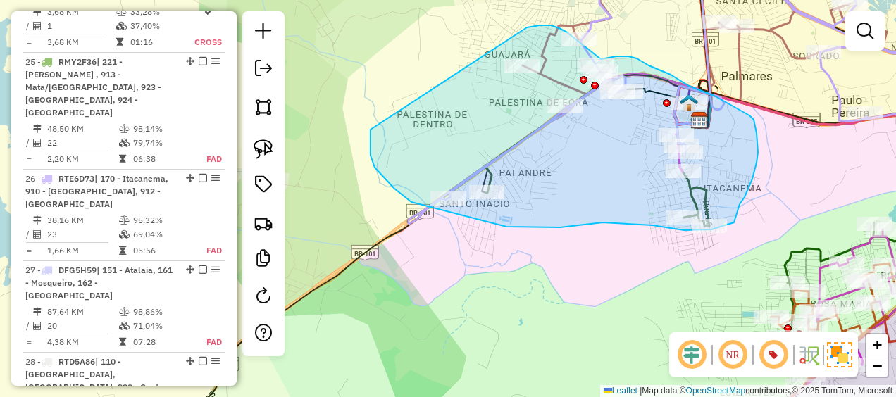
drag, startPoint x: 371, startPoint y: 130, endPoint x: 527, endPoint y: 27, distance: 186.8
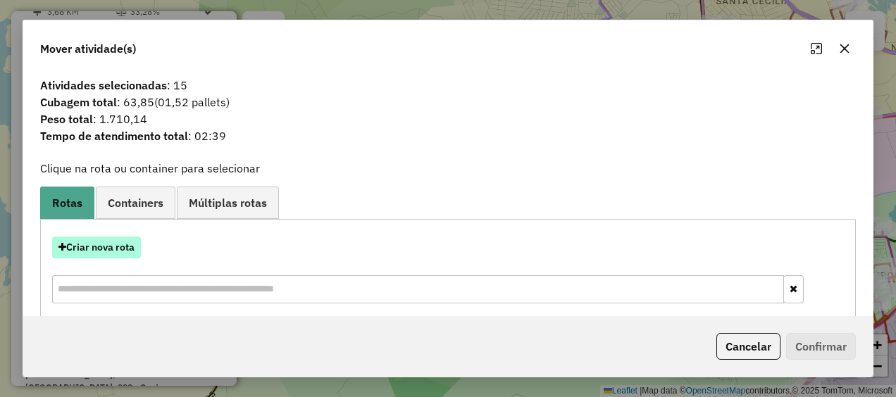
click at [118, 242] on button "Criar nova rota" at bounding box center [96, 248] width 89 height 22
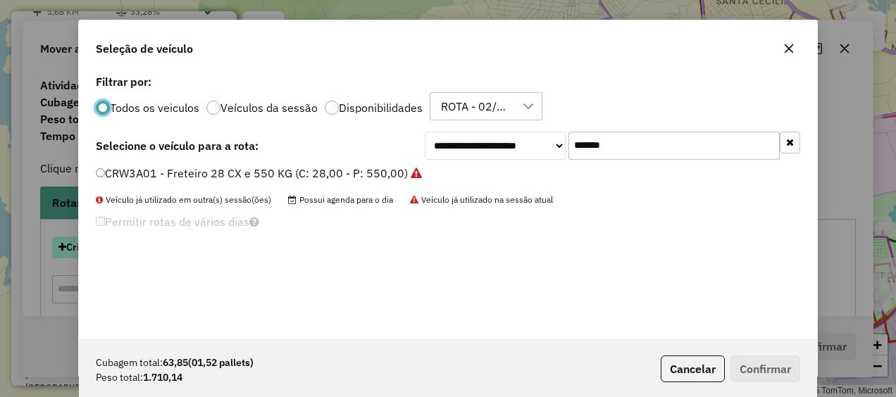
scroll to position [7, 4]
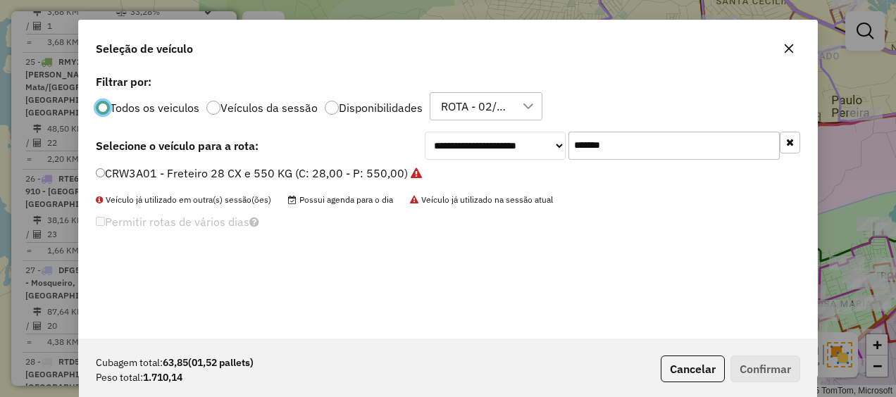
click at [643, 151] on input "*******" at bounding box center [674, 146] width 211 height 28
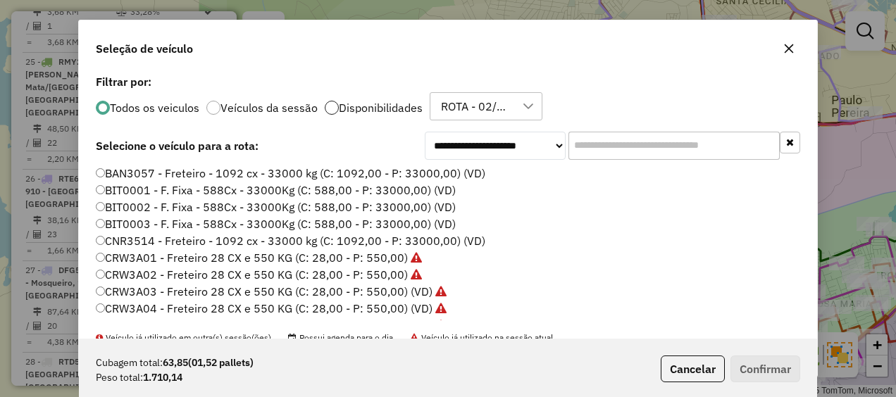
click at [325, 106] on div at bounding box center [332, 108] width 14 height 14
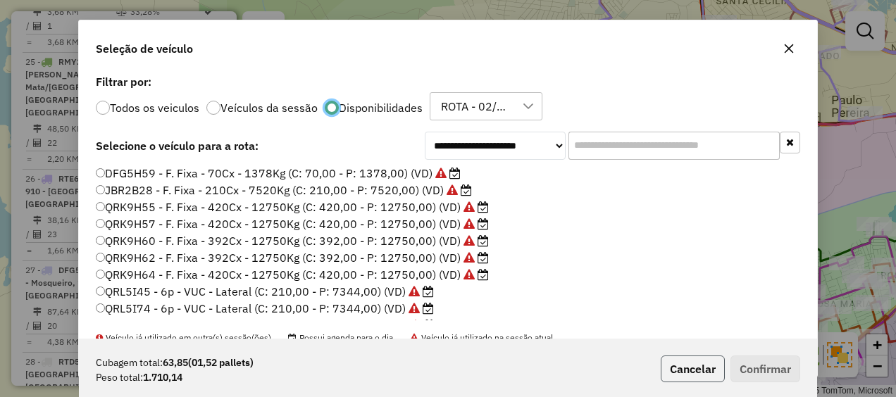
click at [690, 368] on button "Cancelar" at bounding box center [693, 369] width 64 height 27
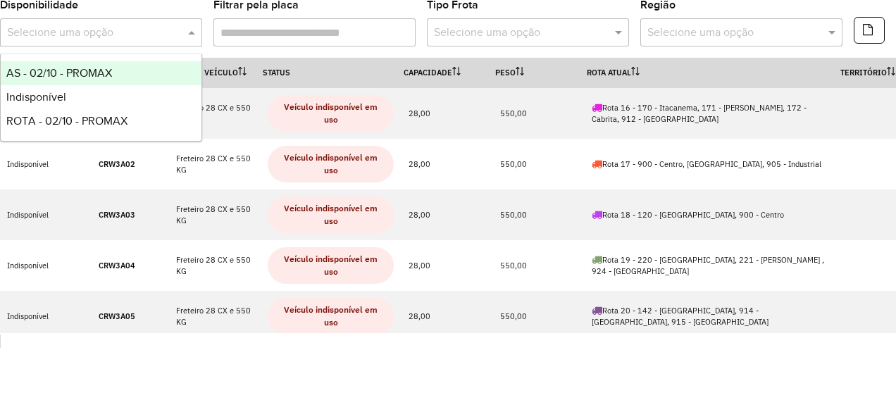
click at [159, 30] on input "text" at bounding box center [87, 33] width 160 height 17
click at [91, 69] on span "AS - 02/10 - PROMAX" at bounding box center [59, 73] width 106 height 12
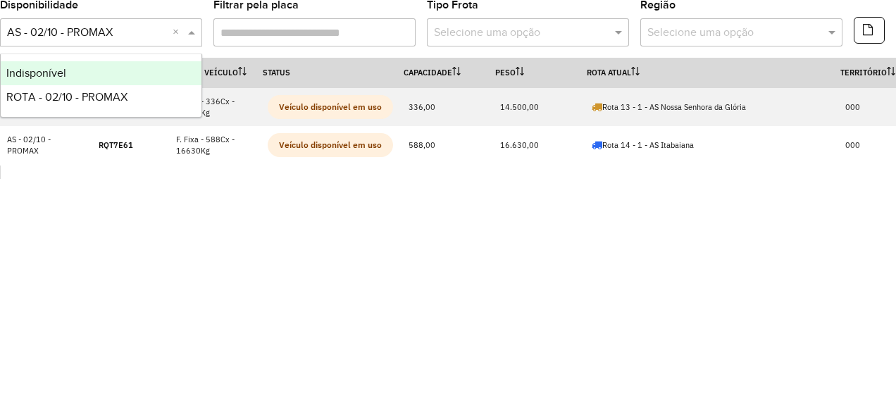
click at [142, 35] on input "text" at bounding box center [87, 33] width 160 height 17
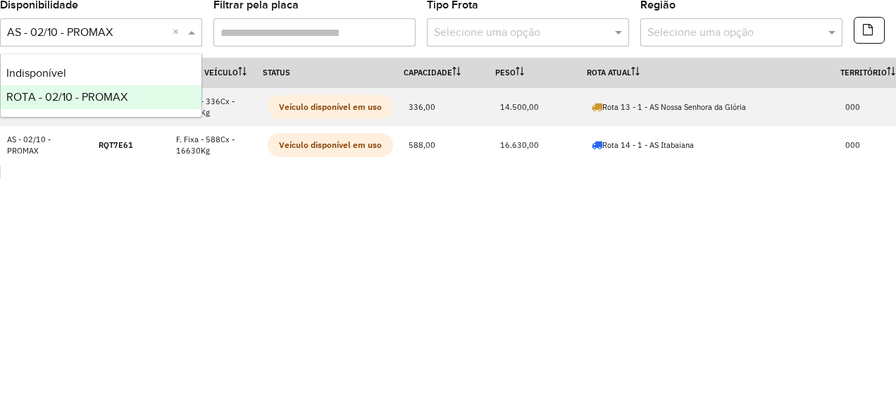
click at [110, 94] on span "ROTA - 02/10 - PROMAX" at bounding box center [66, 97] width 121 height 12
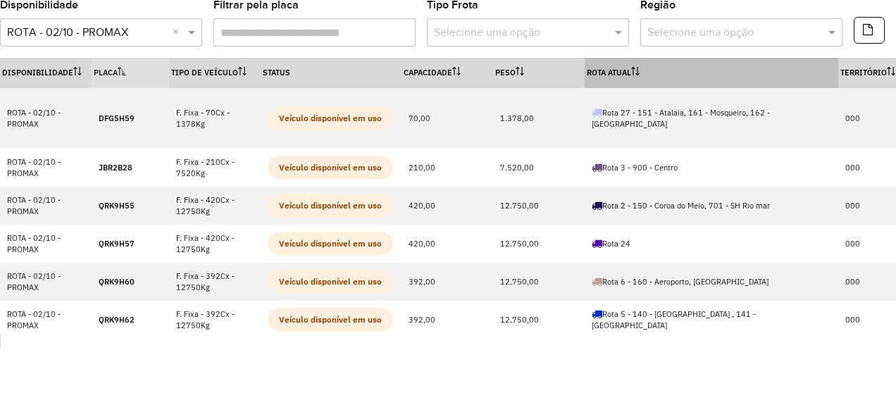
click at [630, 74] on th "Rota Atual" at bounding box center [712, 73] width 254 height 30
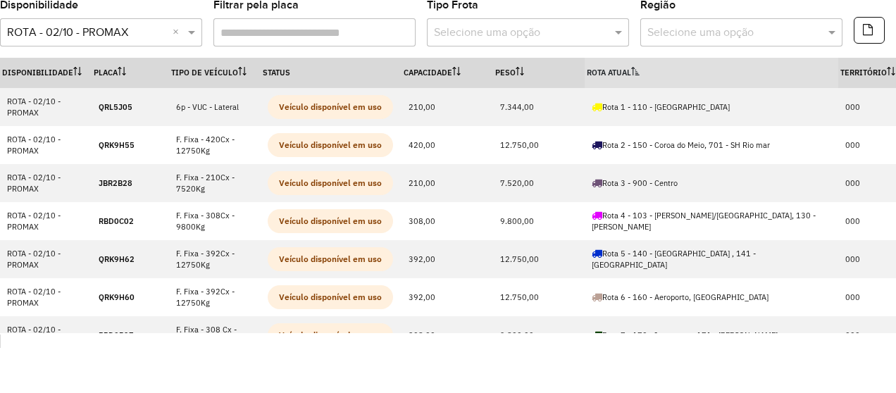
click at [630, 74] on th "Rota Atual" at bounding box center [712, 73] width 254 height 30
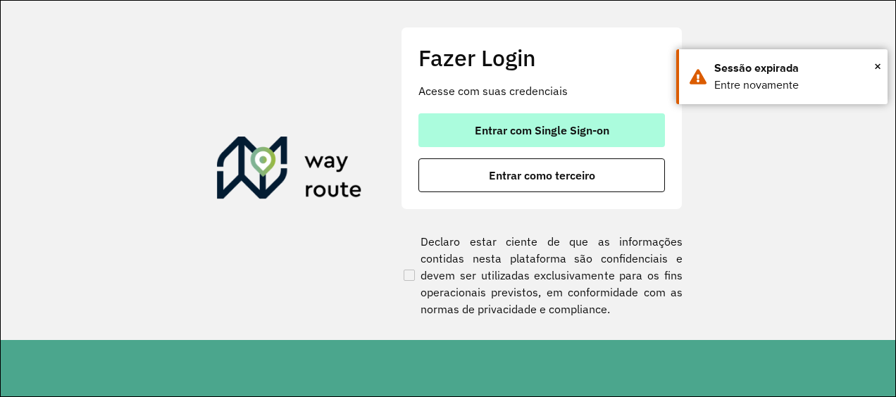
click at [602, 131] on span "Entrar com Single Sign-on" at bounding box center [542, 130] width 135 height 11
